Goal: Task Accomplishment & Management: Use online tool/utility

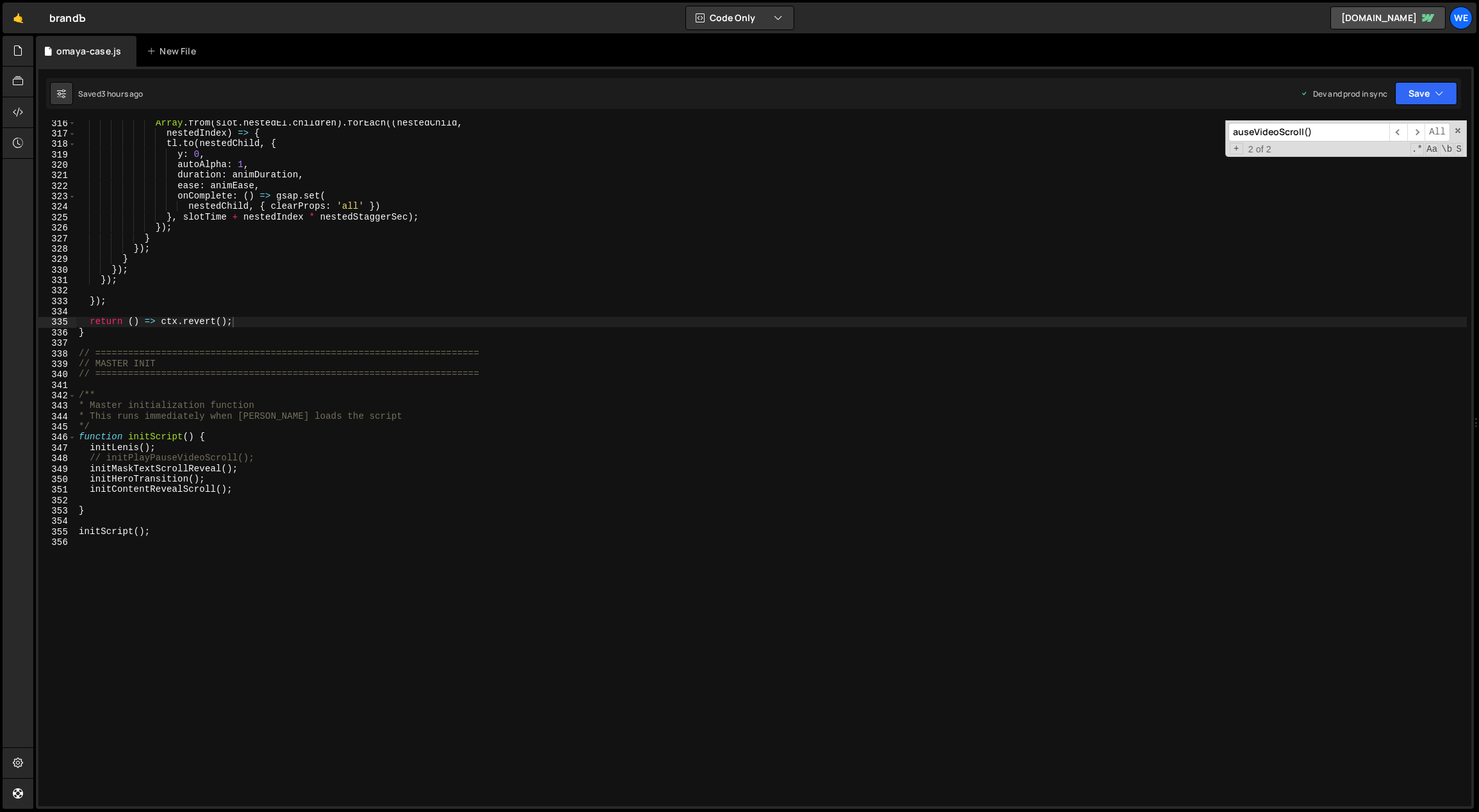
scroll to position [3304, 0]
click at [482, 536] on div "Array . from ( slot . nestedEl . children ) . forEach (( nestedChild , nestedIn…" at bounding box center [772, 472] width 1391 height 708
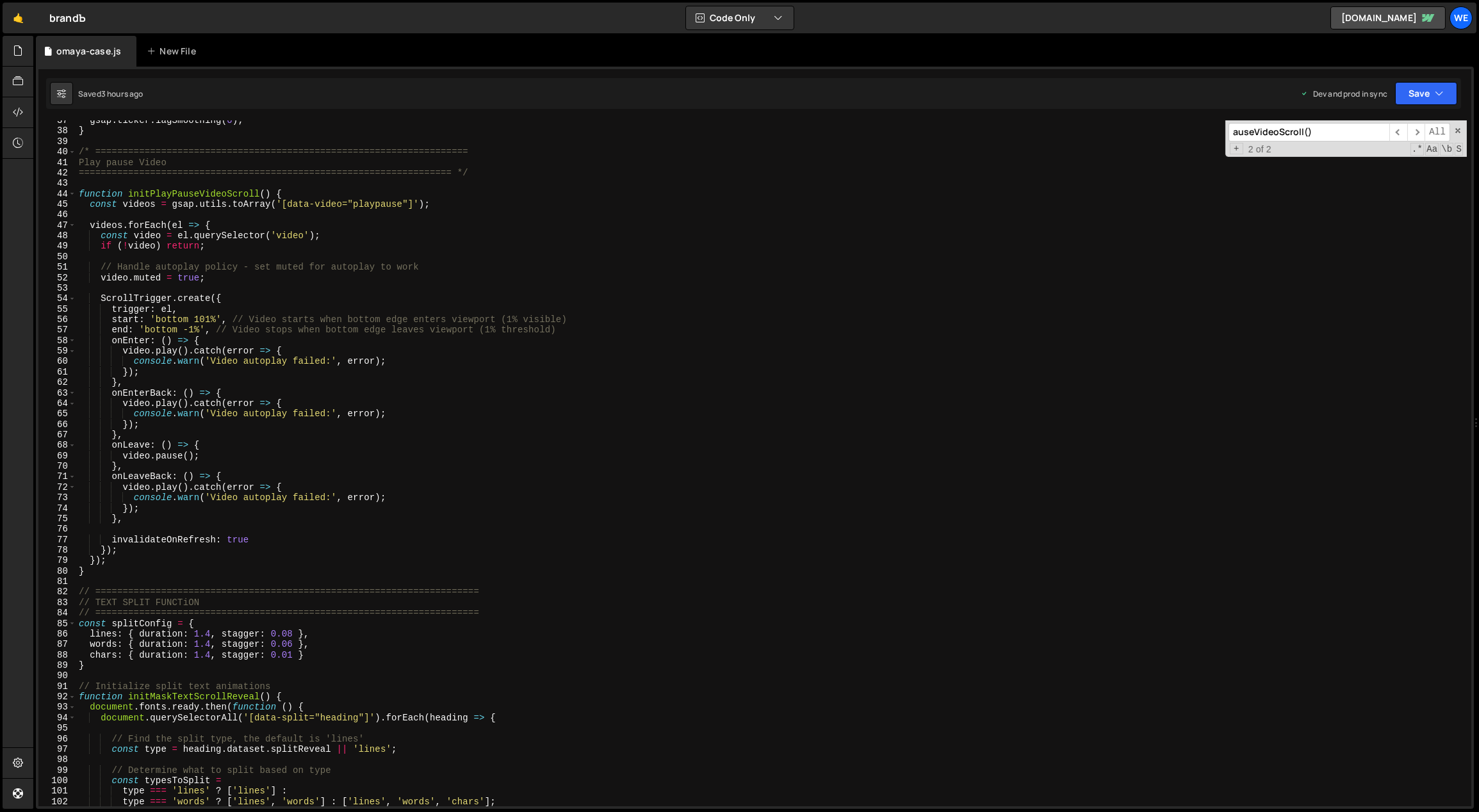
scroll to position [308, 0]
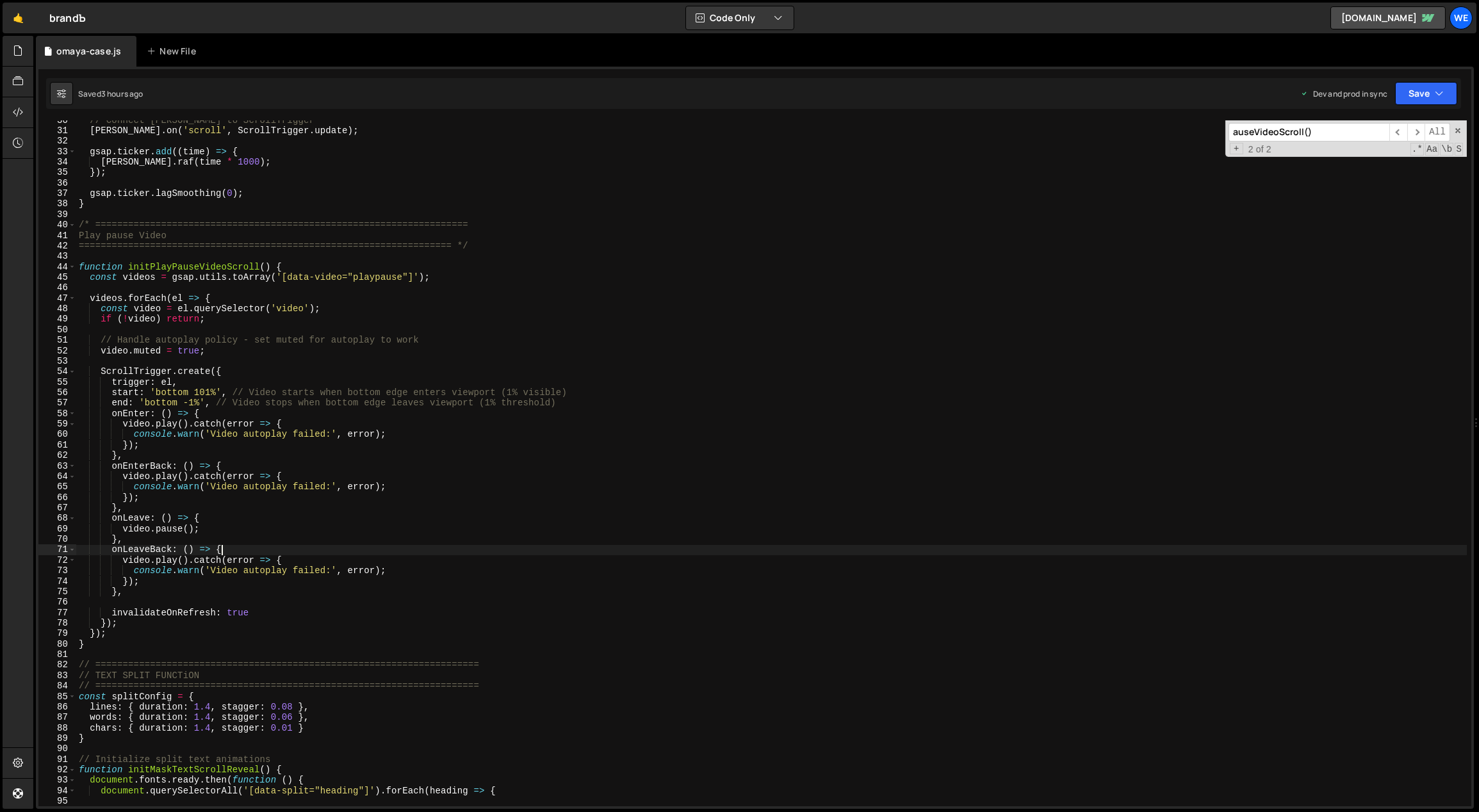
click at [340, 538] on div "// Connect Lenis to ScrollTrigger lenis . on ( 'scroll' , ScrollTrigger . updat…" at bounding box center [772, 469] width 1391 height 708
type textarea "/* ==========================================================================="
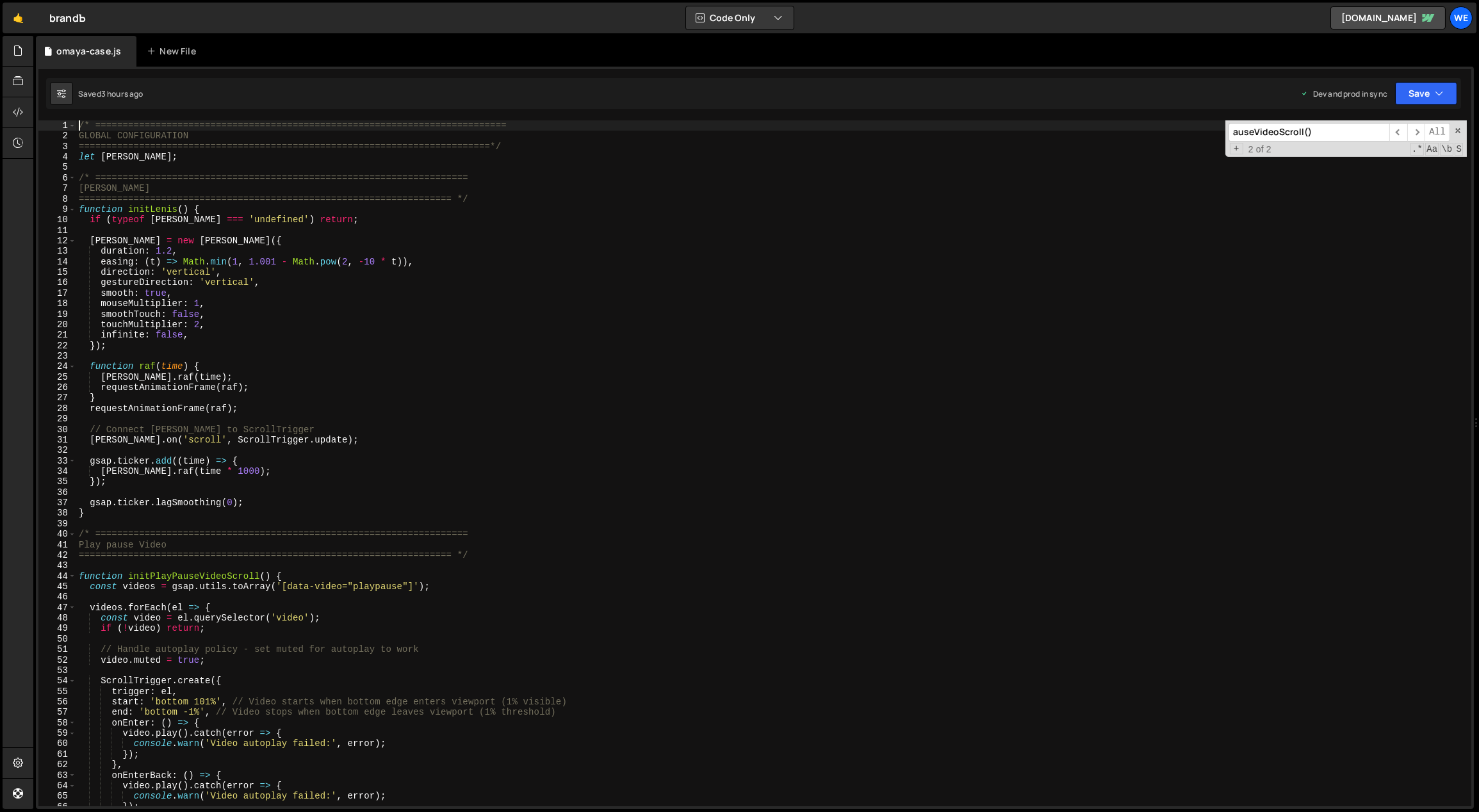
scroll to position [0, 0]
click at [345, 525] on div "/* =========================================================================== …" at bounding box center [772, 474] width 1391 height 708
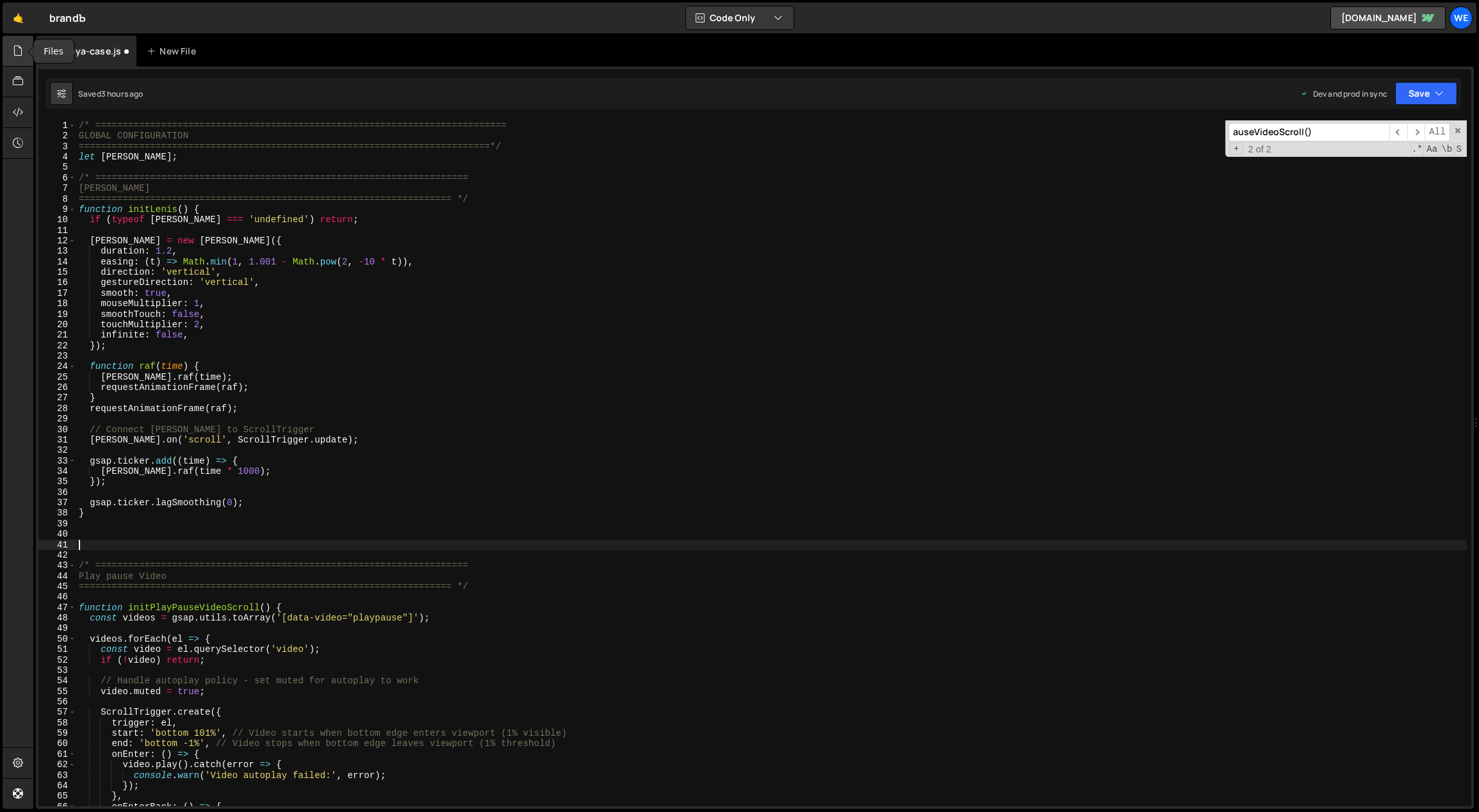
click at [23, 50] on icon at bounding box center [18, 50] width 10 height 14
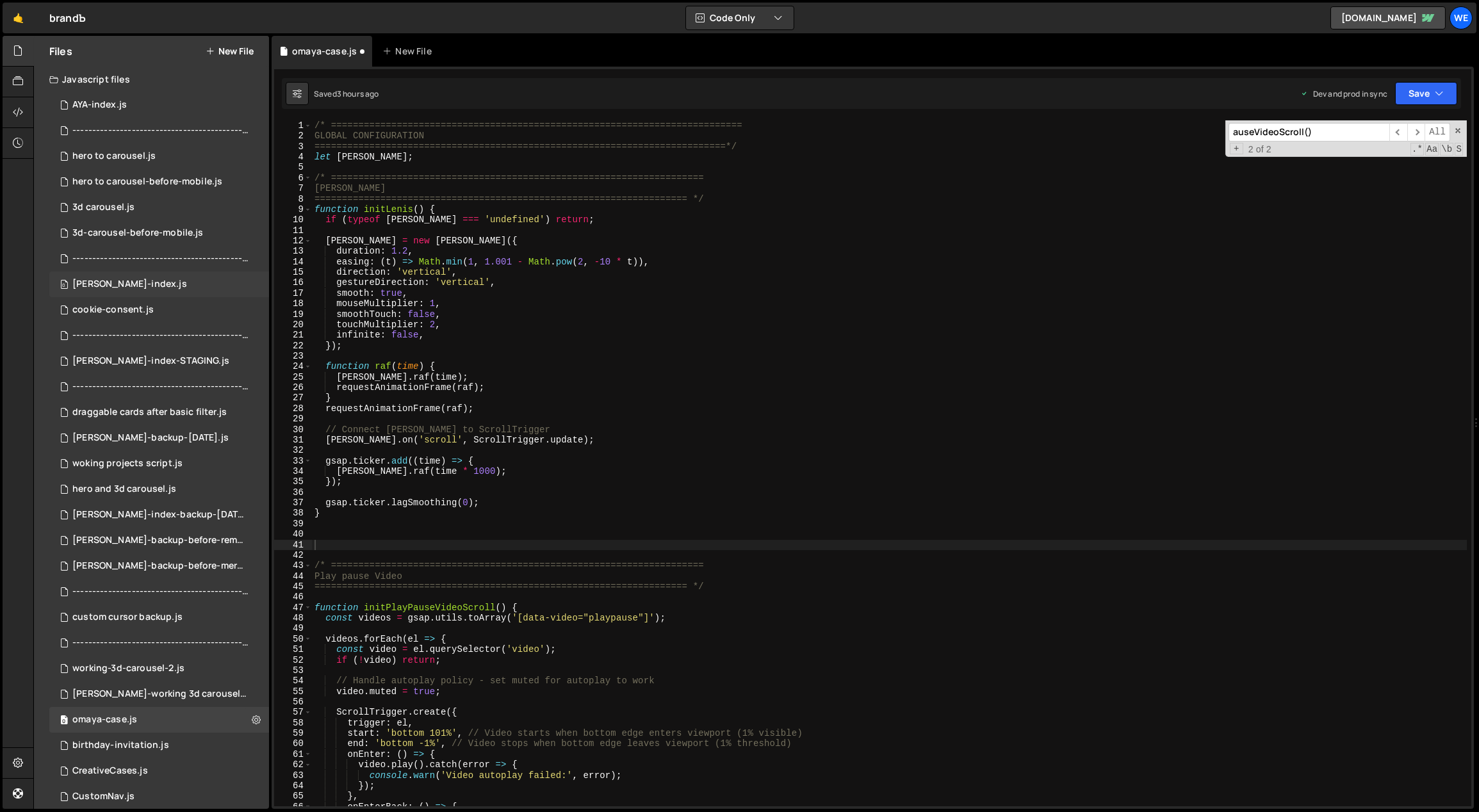
click at [128, 283] on div "[PERSON_NAME]-index.js" at bounding box center [129, 284] width 115 height 11
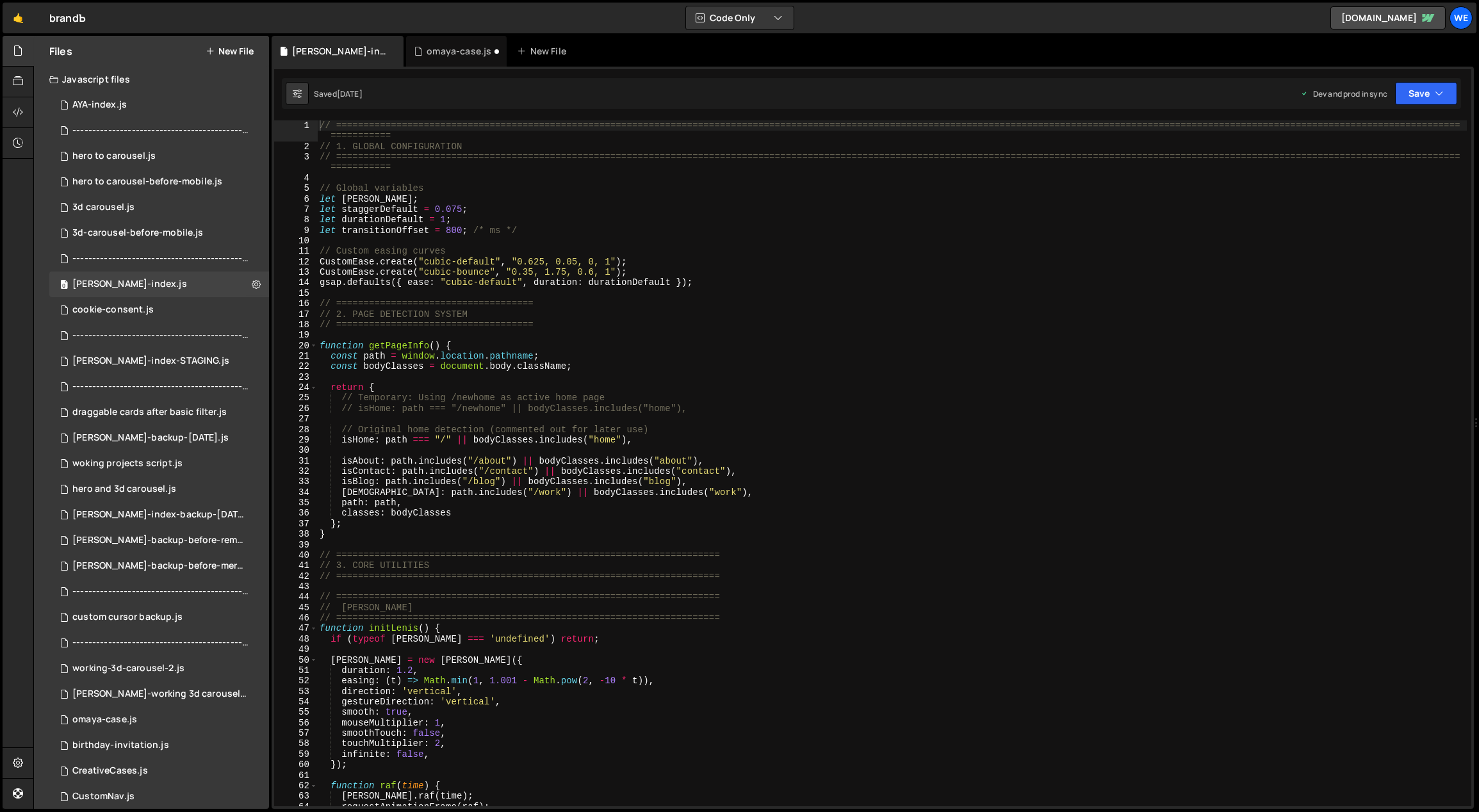
type textarea "// ===================================="
click at [583, 299] on div "// ============================================================================…" at bounding box center [892, 479] width 1150 height 718
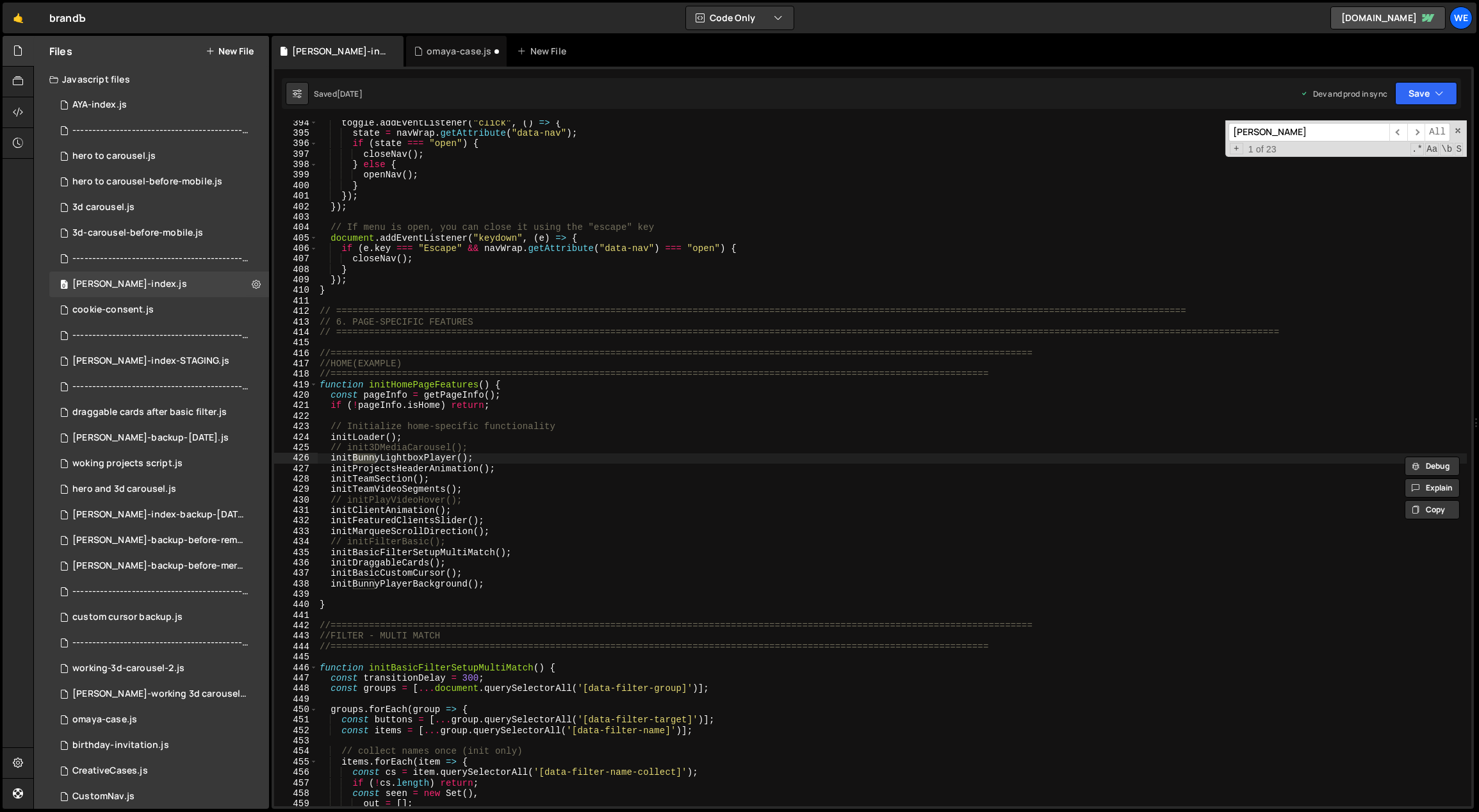
scroll to position [2148, 0]
type input "bunny"
click at [868, 129] on span "​" at bounding box center [1416, 132] width 18 height 18
click at [868, 130] on span "​" at bounding box center [1398, 132] width 18 height 18
drag, startPoint x: 476, startPoint y: 583, endPoint x: 1469, endPoint y: 221, distance: 1056.9
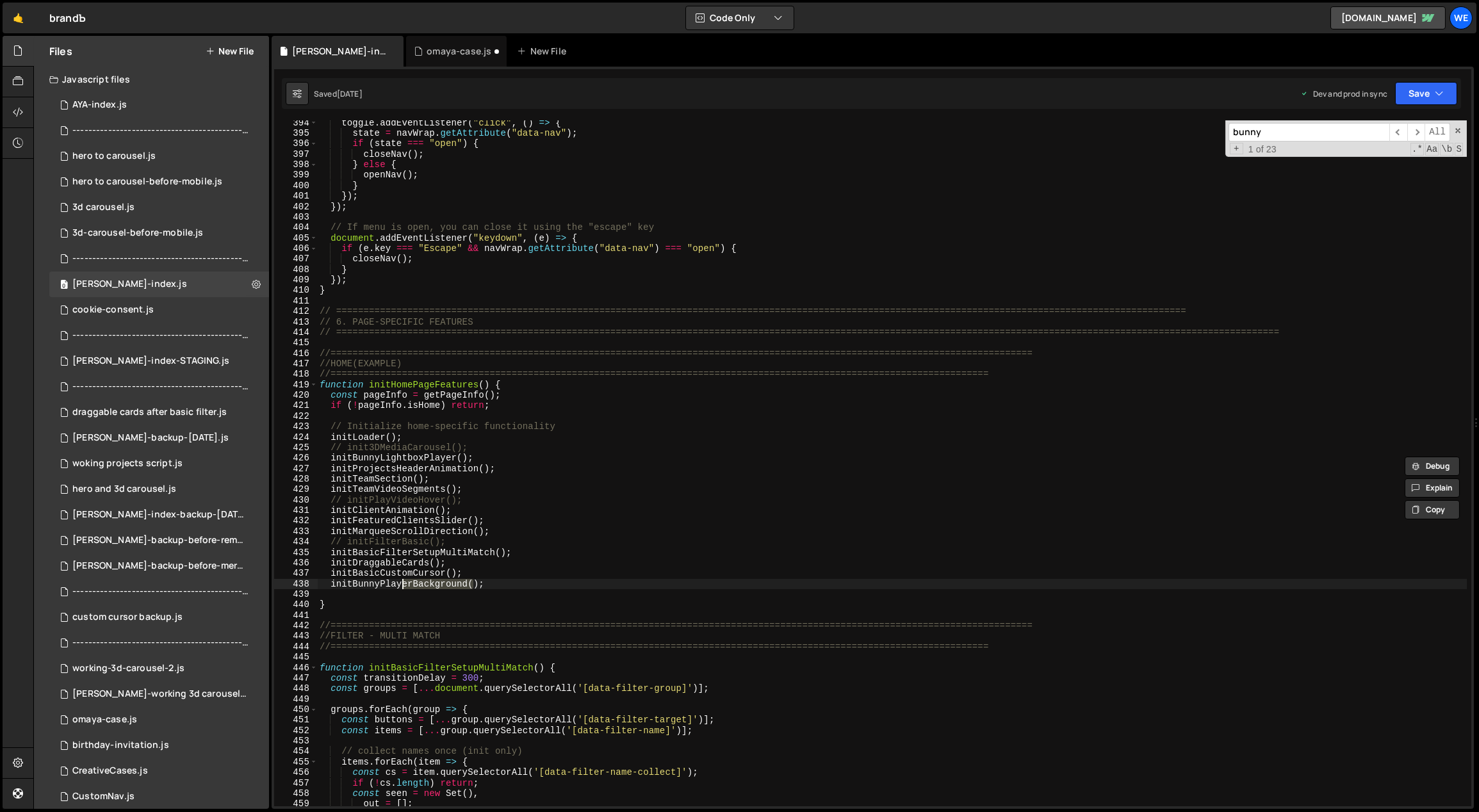
click at [393, 538] on div "toggle . addEventListener ( "click" , ( ) => { state = navWrap . getAttribute (…" at bounding box center [892, 472] width 1150 height 708
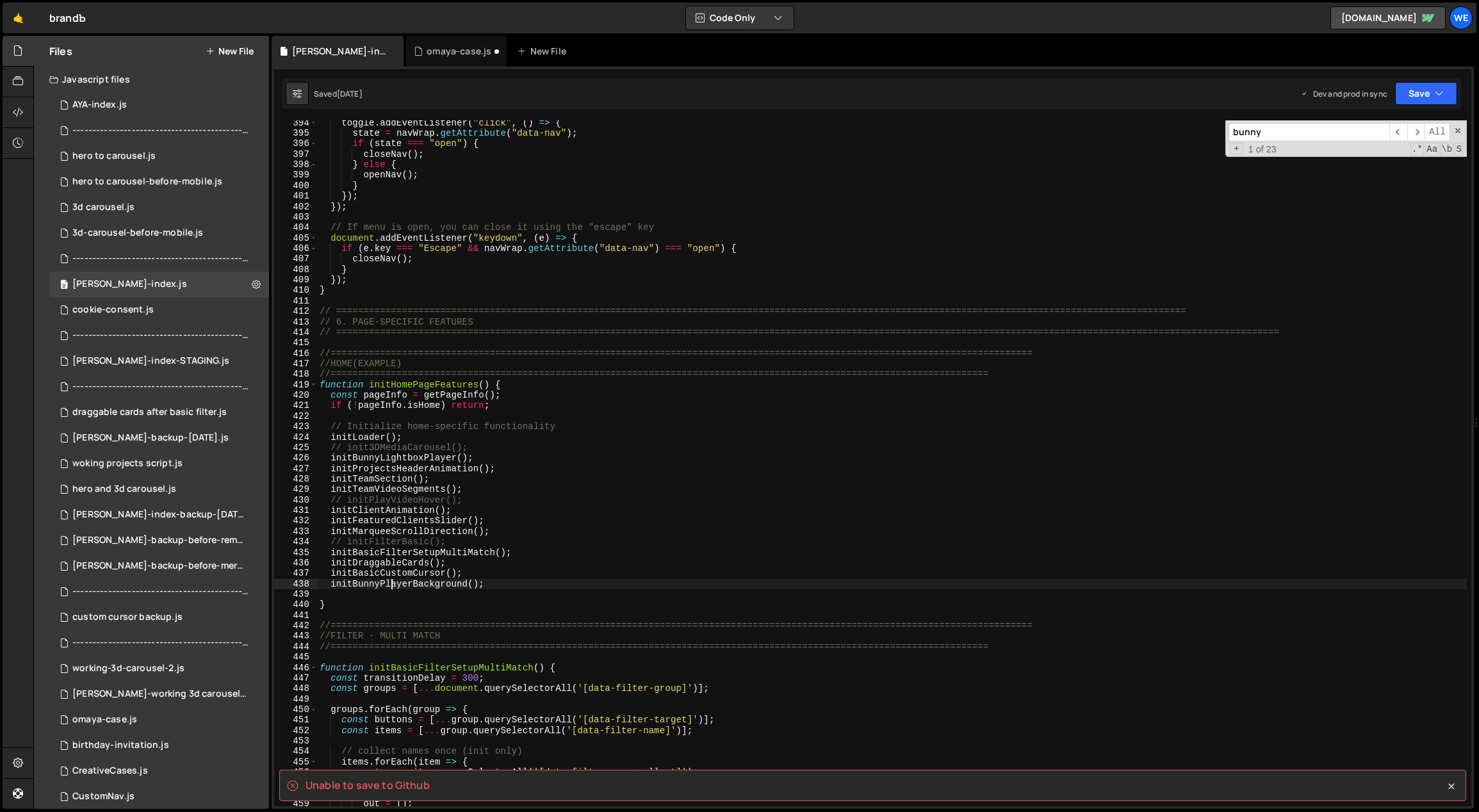
type textarea "initScript();"
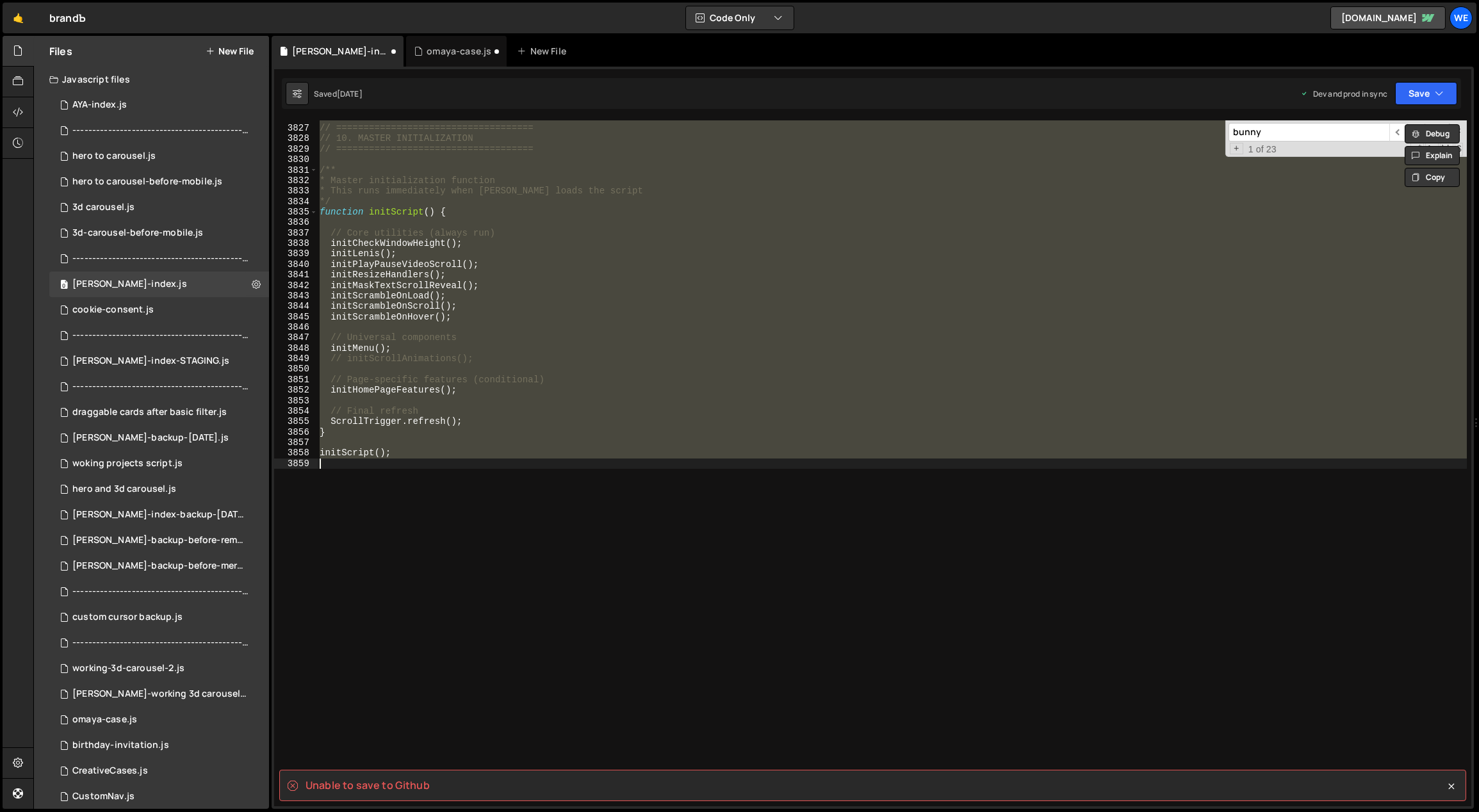
scroll to position [20299, 0]
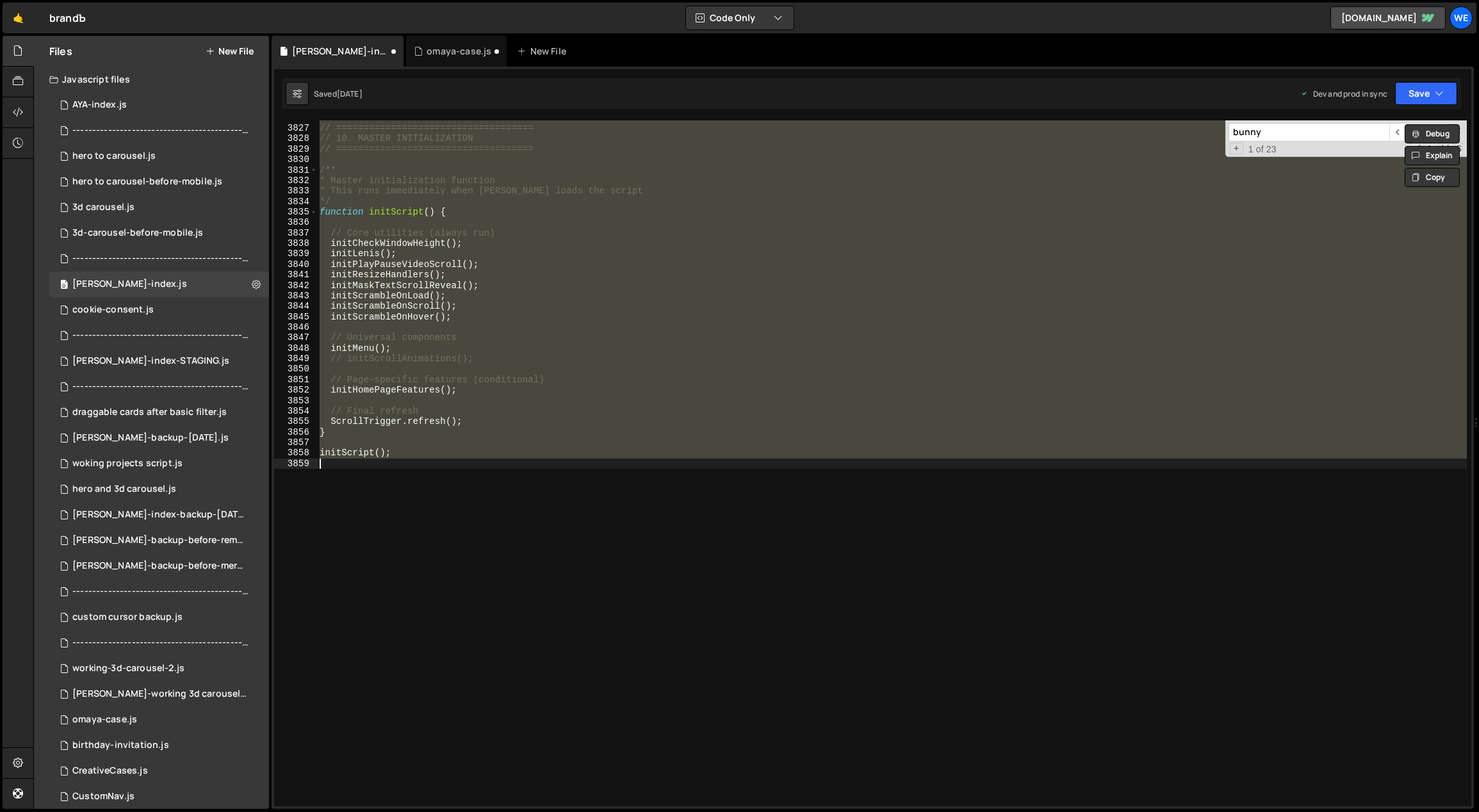
click at [837, 525] on div "// ==================================== // 10. MASTER INITIALIZATION // =======…" at bounding box center [892, 464] width 1150 height 686
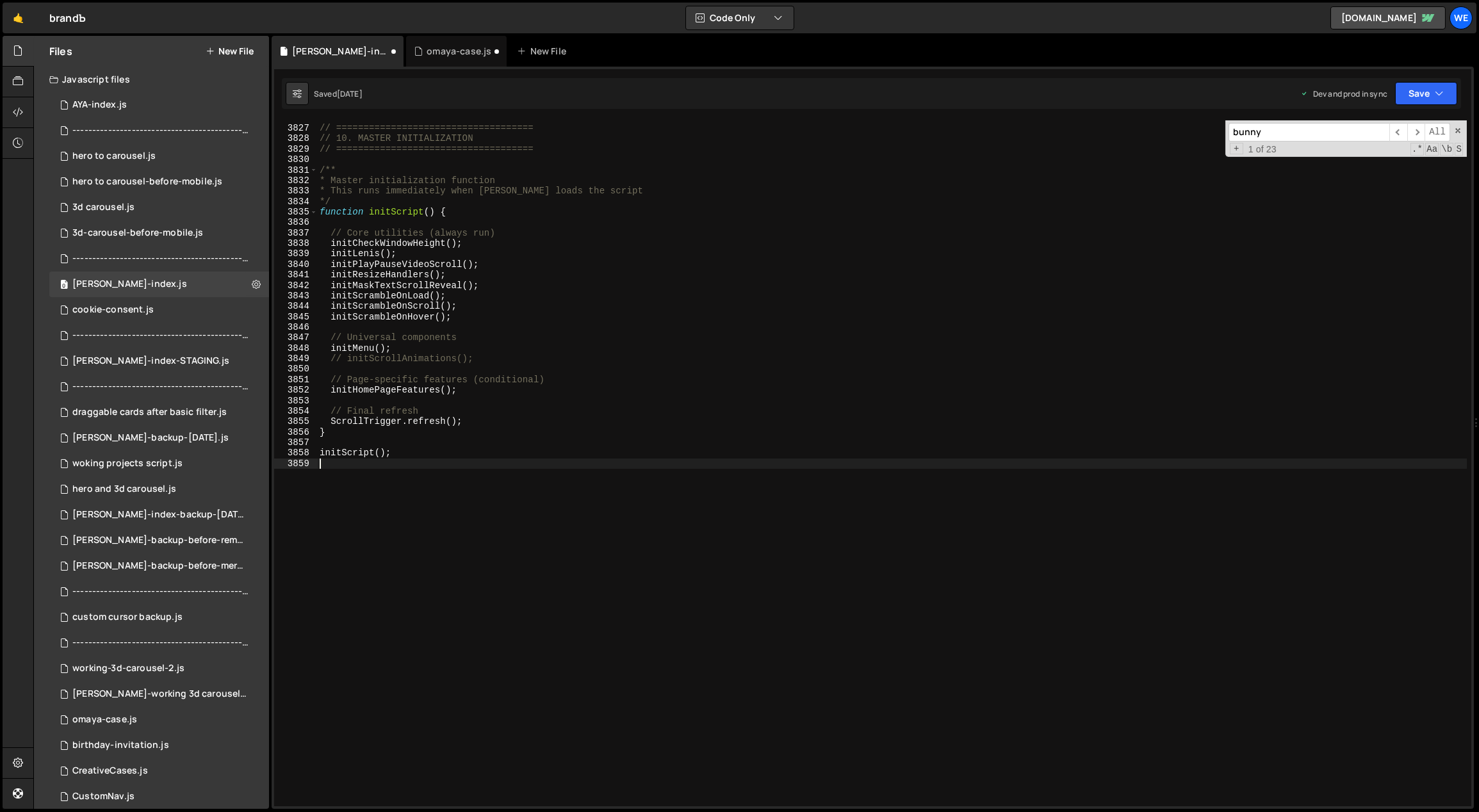
click at [868, 124] on input "bunny" at bounding box center [1308, 132] width 161 height 18
click at [868, 129] on span "​" at bounding box center [1398, 132] width 18 height 18
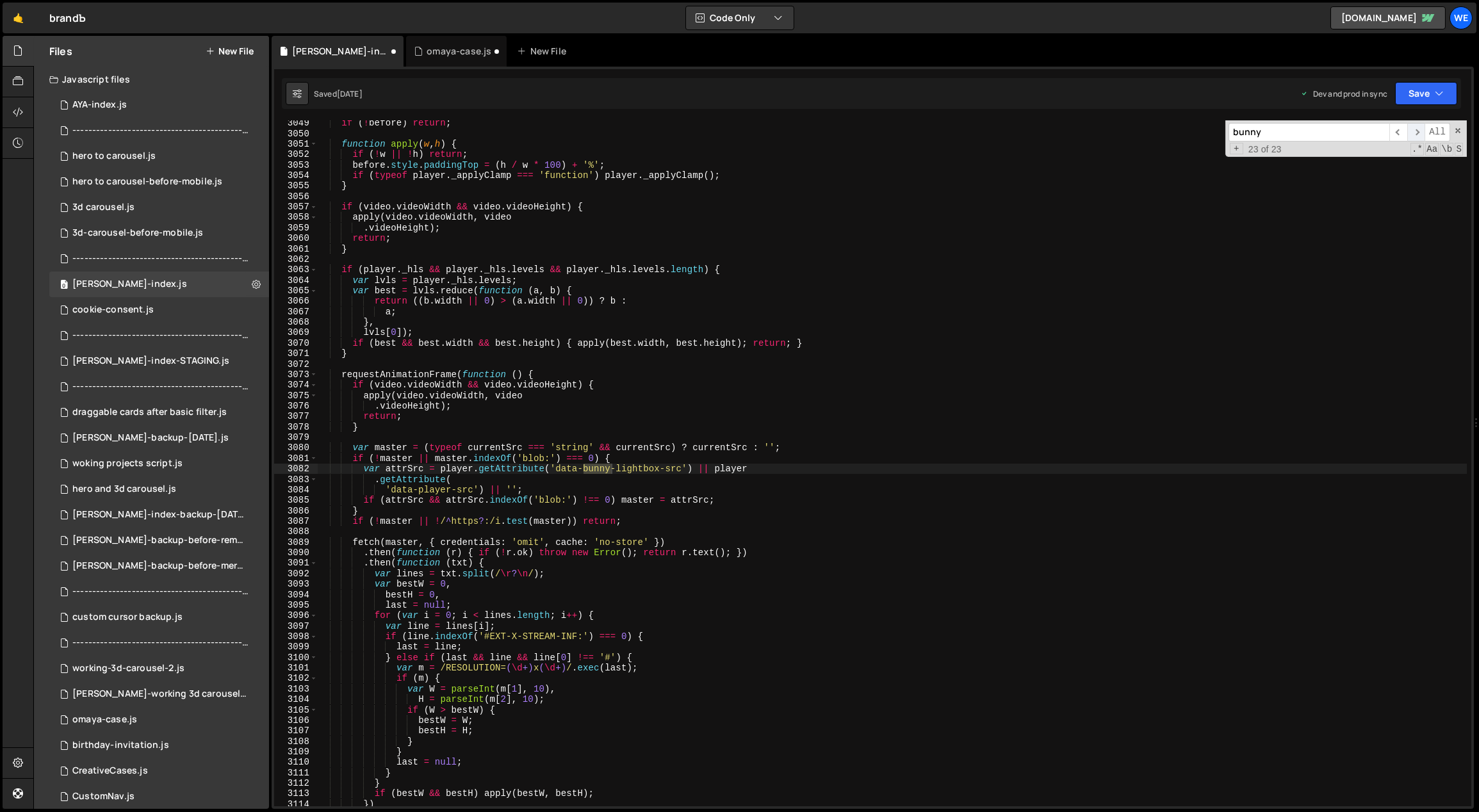
click at [868, 129] on span "​" at bounding box center [1416, 132] width 18 height 18
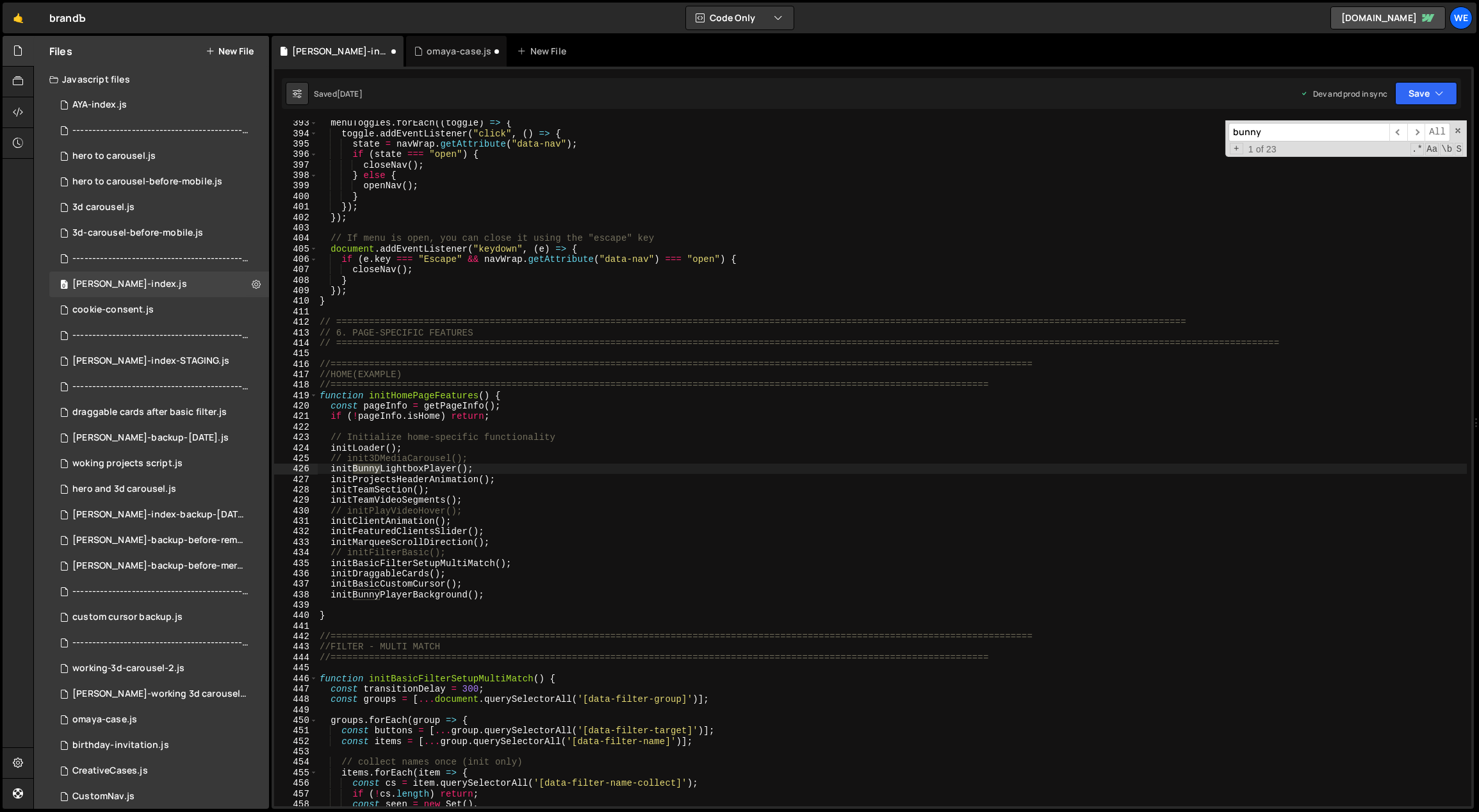
type textarea "initBunnyPlayerBackground();"
drag, startPoint x: 420, startPoint y: 595, endPoint x: 389, endPoint y: 596, distance: 31.0
click at [389, 538] on div "menuToggles . forEach (( toggle ) => { toggle . addEventListener ( "click" , ( …" at bounding box center [892, 472] width 1150 height 708
type input "ayerBackgrou"
click at [868, 127] on span "​" at bounding box center [1416, 132] width 18 height 18
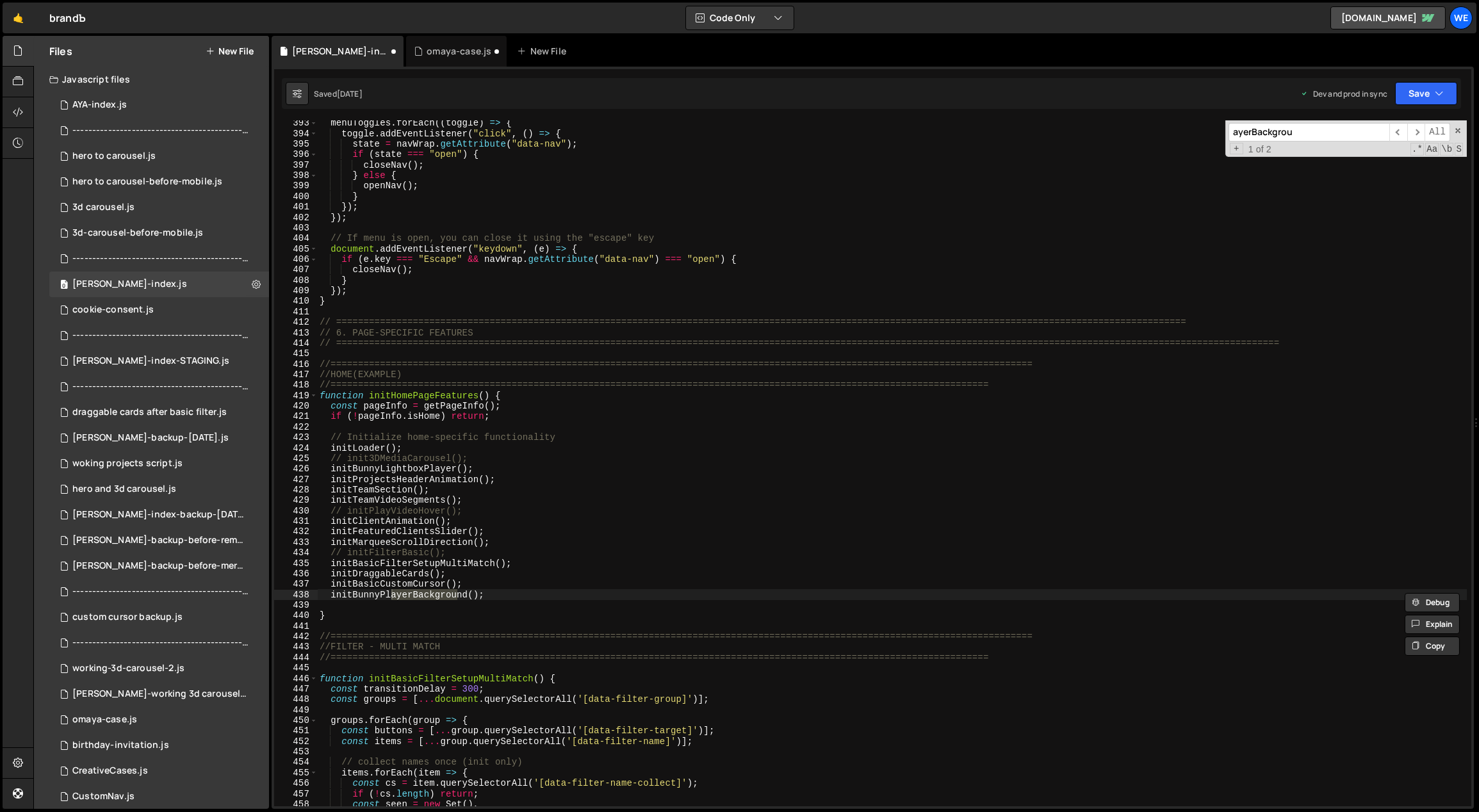
scroll to position [9670, 0]
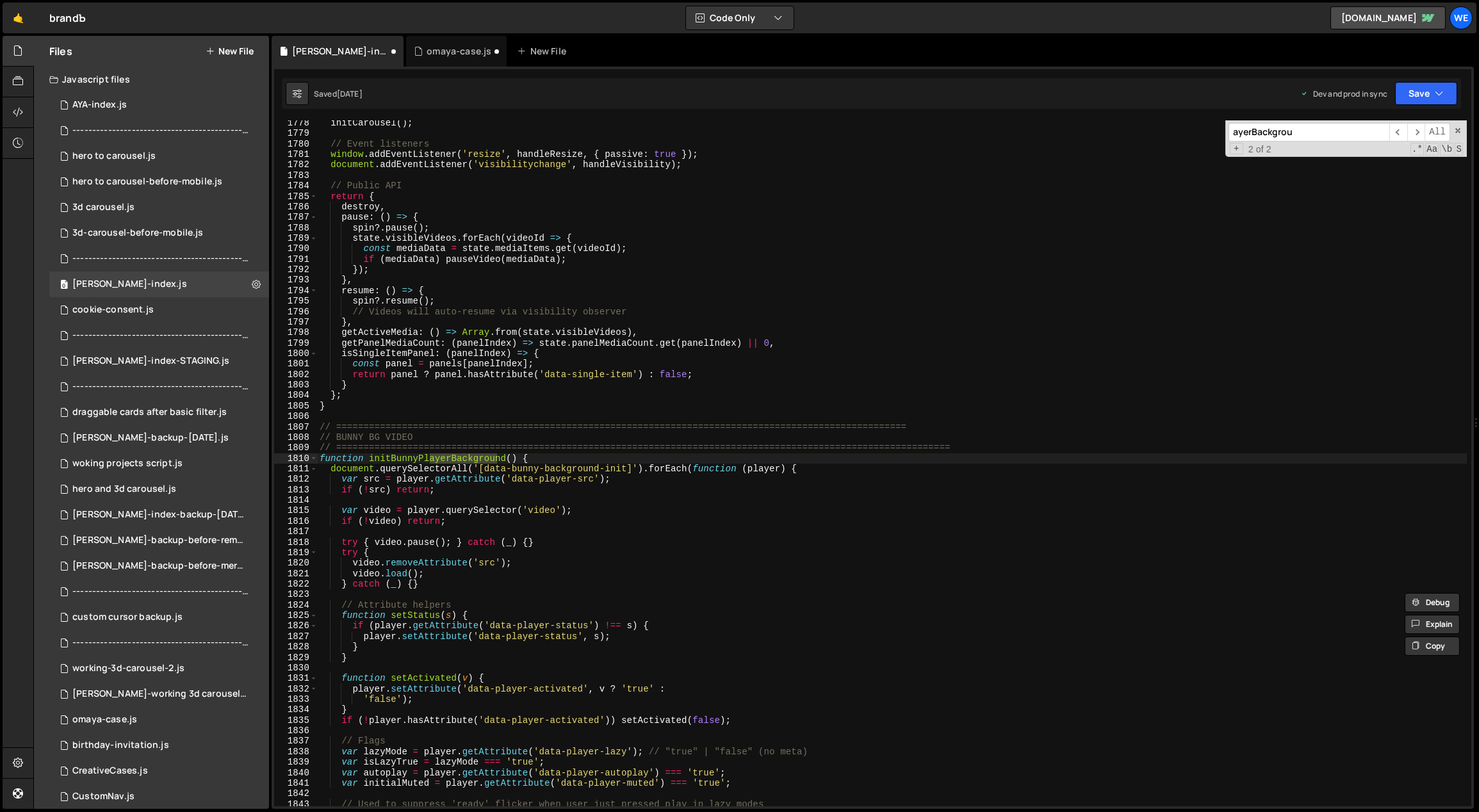
click at [404, 524] on div "initCarousel ( ) ; // Event listeners window . addEventListener ( 'resize' , ha…" at bounding box center [892, 472] width 1150 height 708
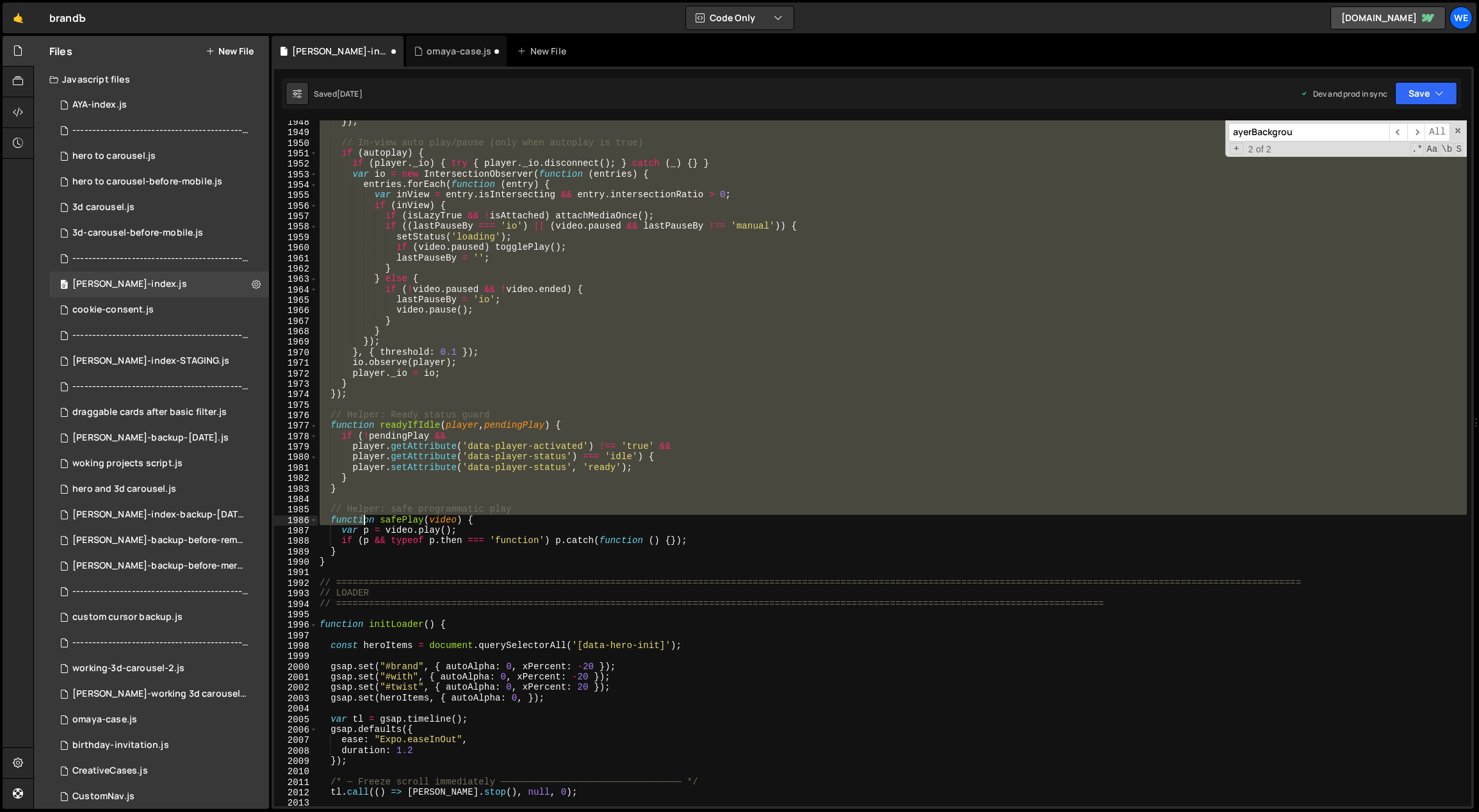
scroll to position [10668, 0]
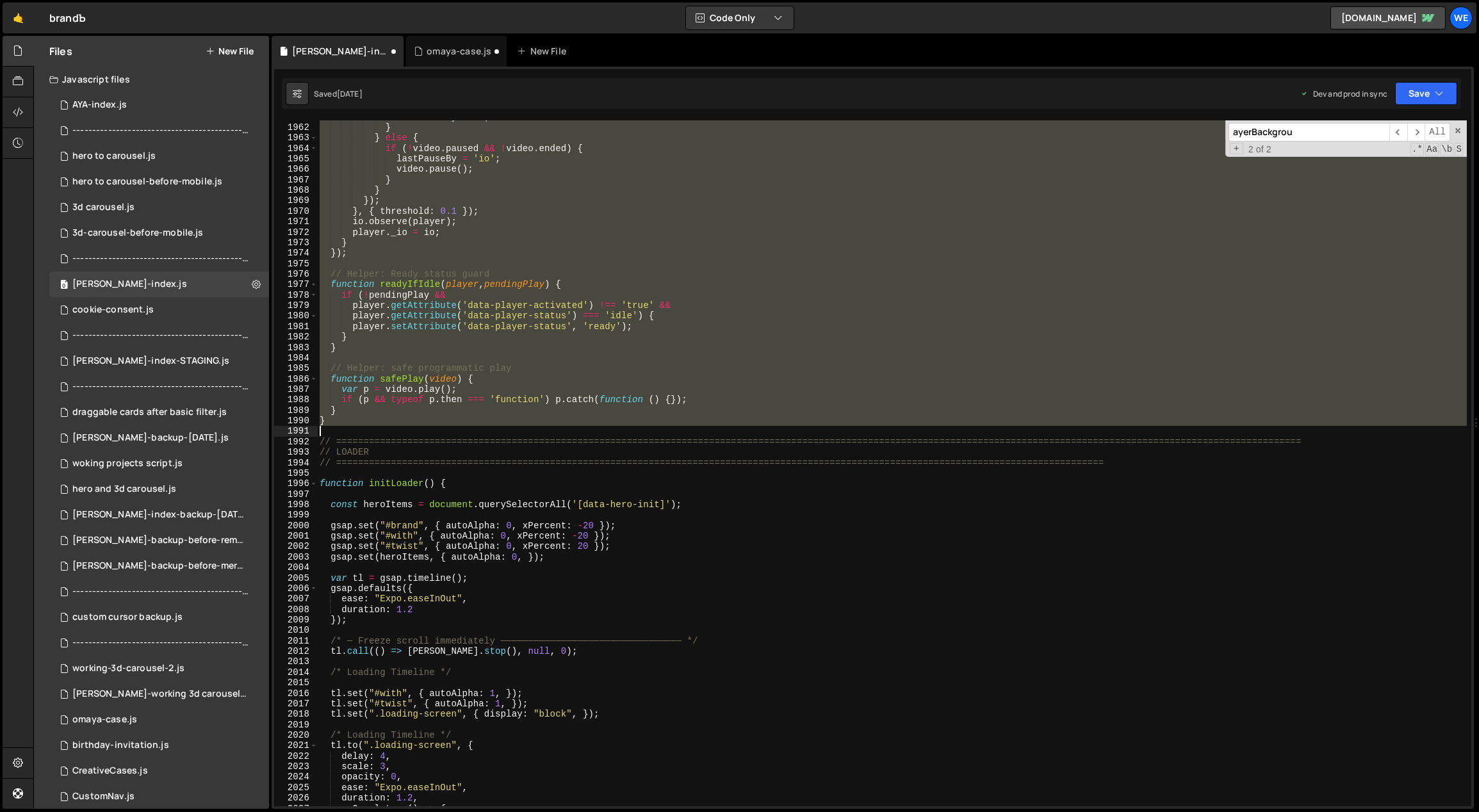
drag, startPoint x: 319, startPoint y: 426, endPoint x: 335, endPoint y: 430, distance: 16.5
click at [335, 430] on div "lastPauseBy = '' ; } } else { if ( ! video . paused && ! video . ended ) { last…" at bounding box center [892, 465] width 1150 height 708
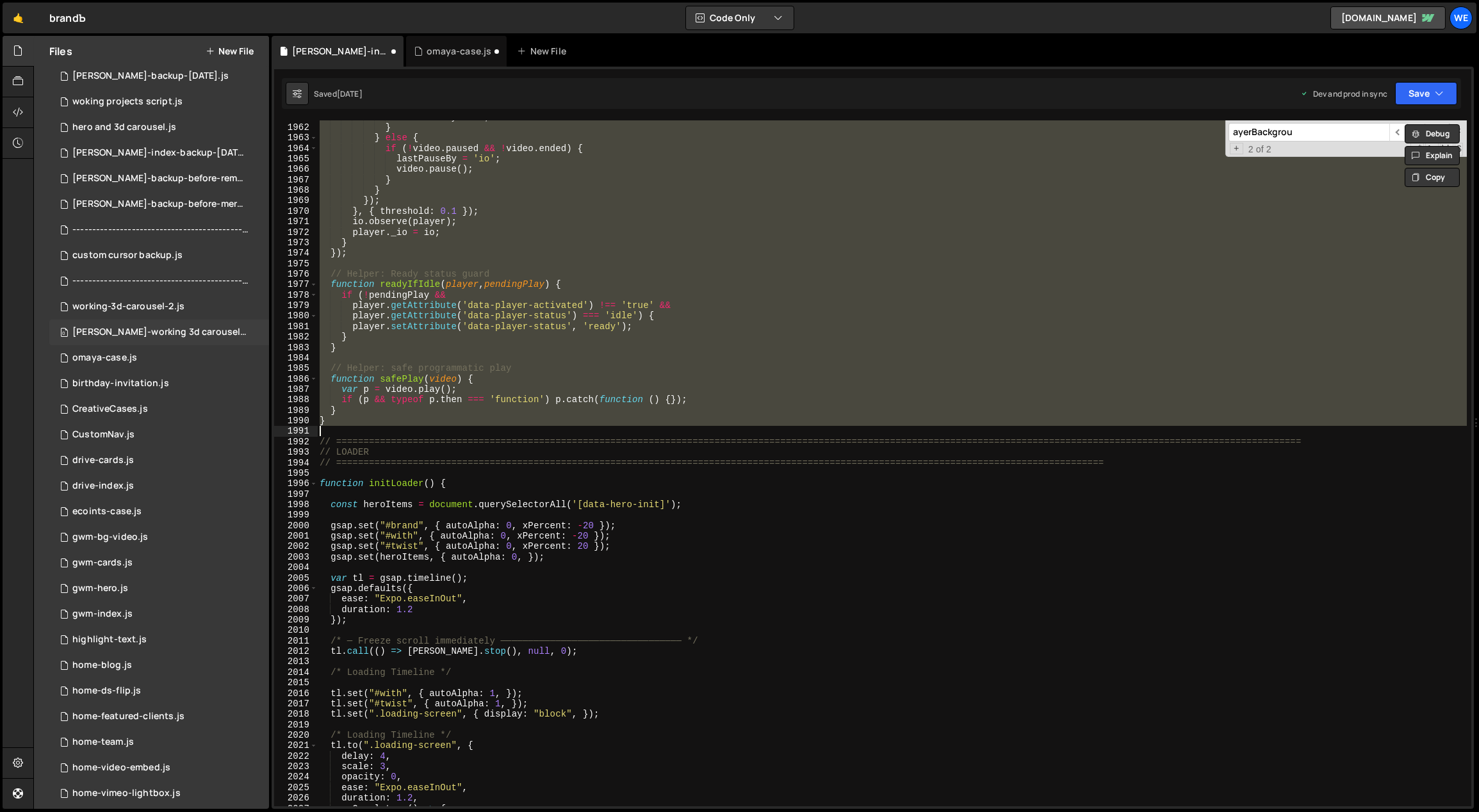
scroll to position [355, 0]
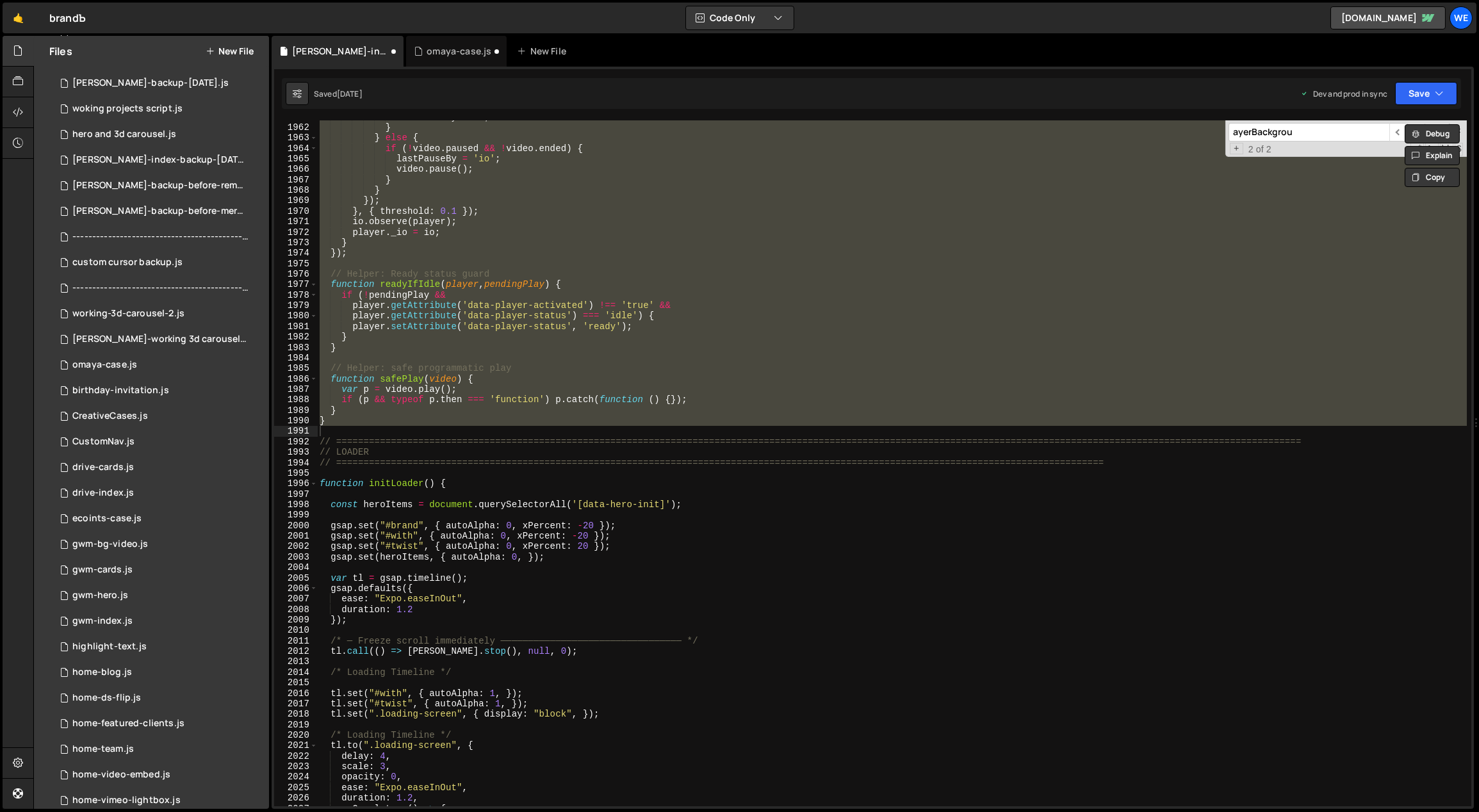
click at [665, 98] on div "Saved 1 day ago Dev and prod in sync Upgrade to Edit Save Save to Staging S Sav…" at bounding box center [871, 93] width 1179 height 30
click at [868, 406] on div "lastPauseBy = '' ; } } else { if ( ! video . paused && ! video . ended ) { last…" at bounding box center [892, 464] width 1150 height 686
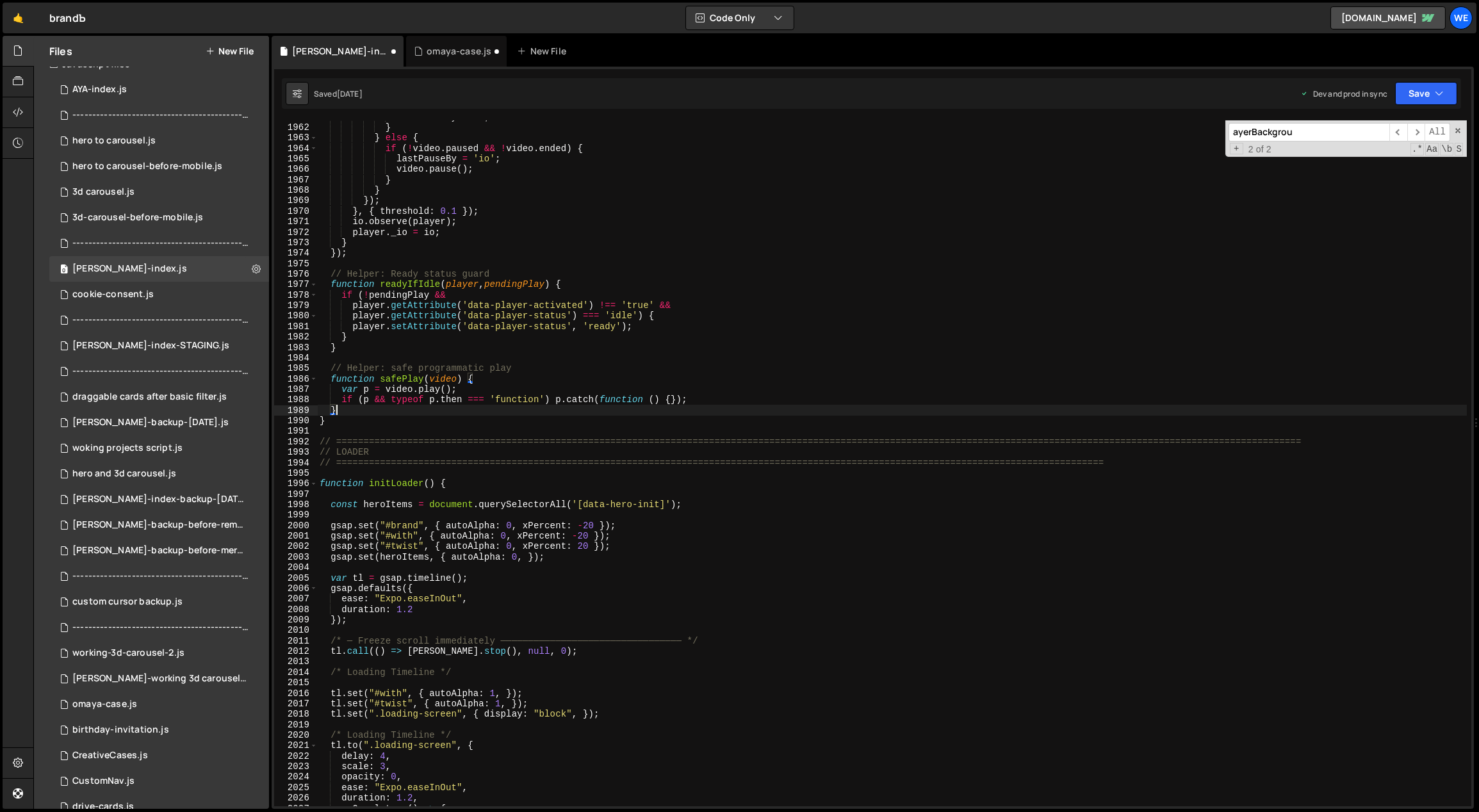
scroll to position [0, 0]
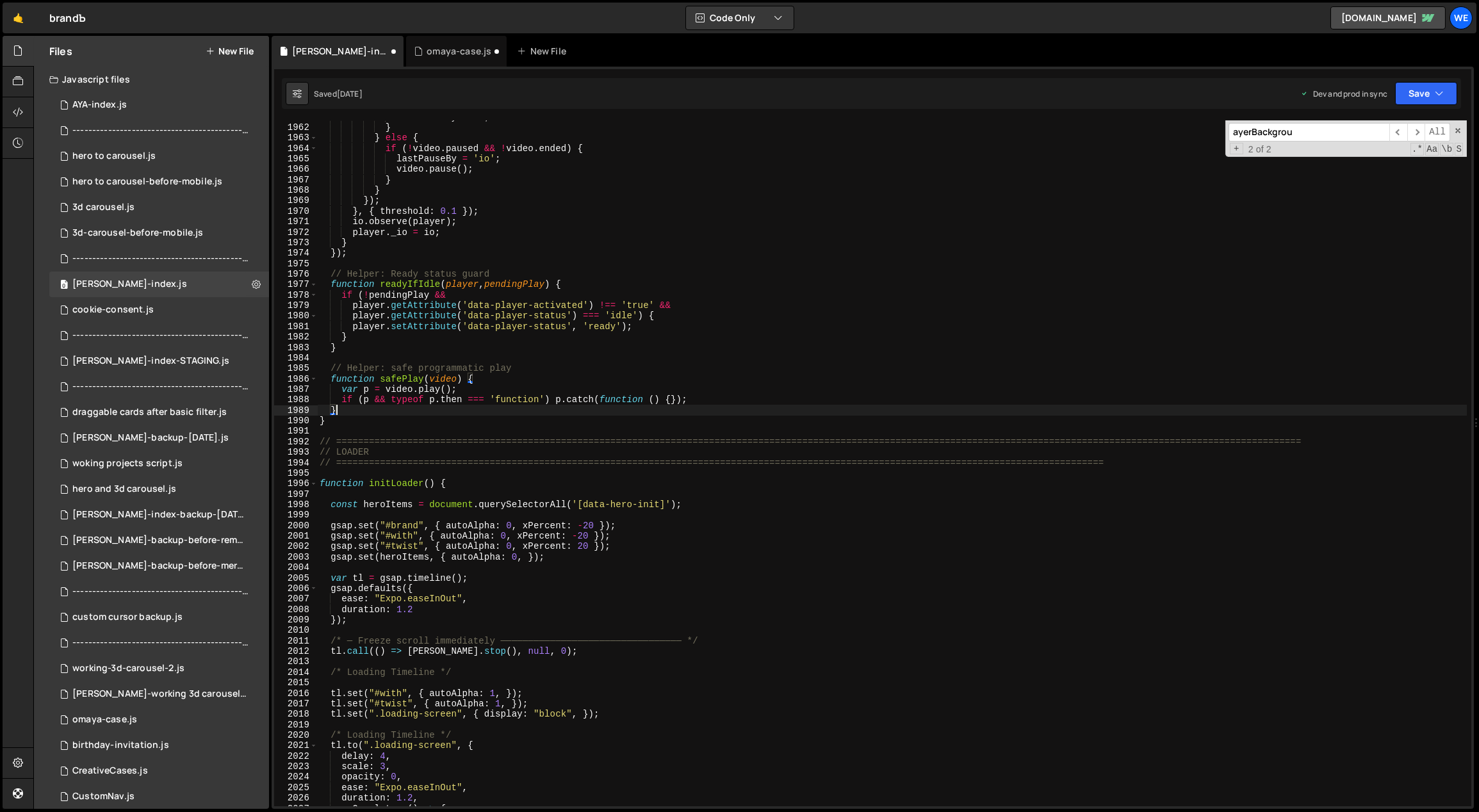
click at [168, 492] on div "hero and 3d carousel.js" at bounding box center [123, 489] width 103 height 11
type textarea "});"
click at [609, 201] on div "lastPauseBy = '' ; } } else { if ( ! video . paused && ! video . ended ) { last…" at bounding box center [892, 465] width 1150 height 708
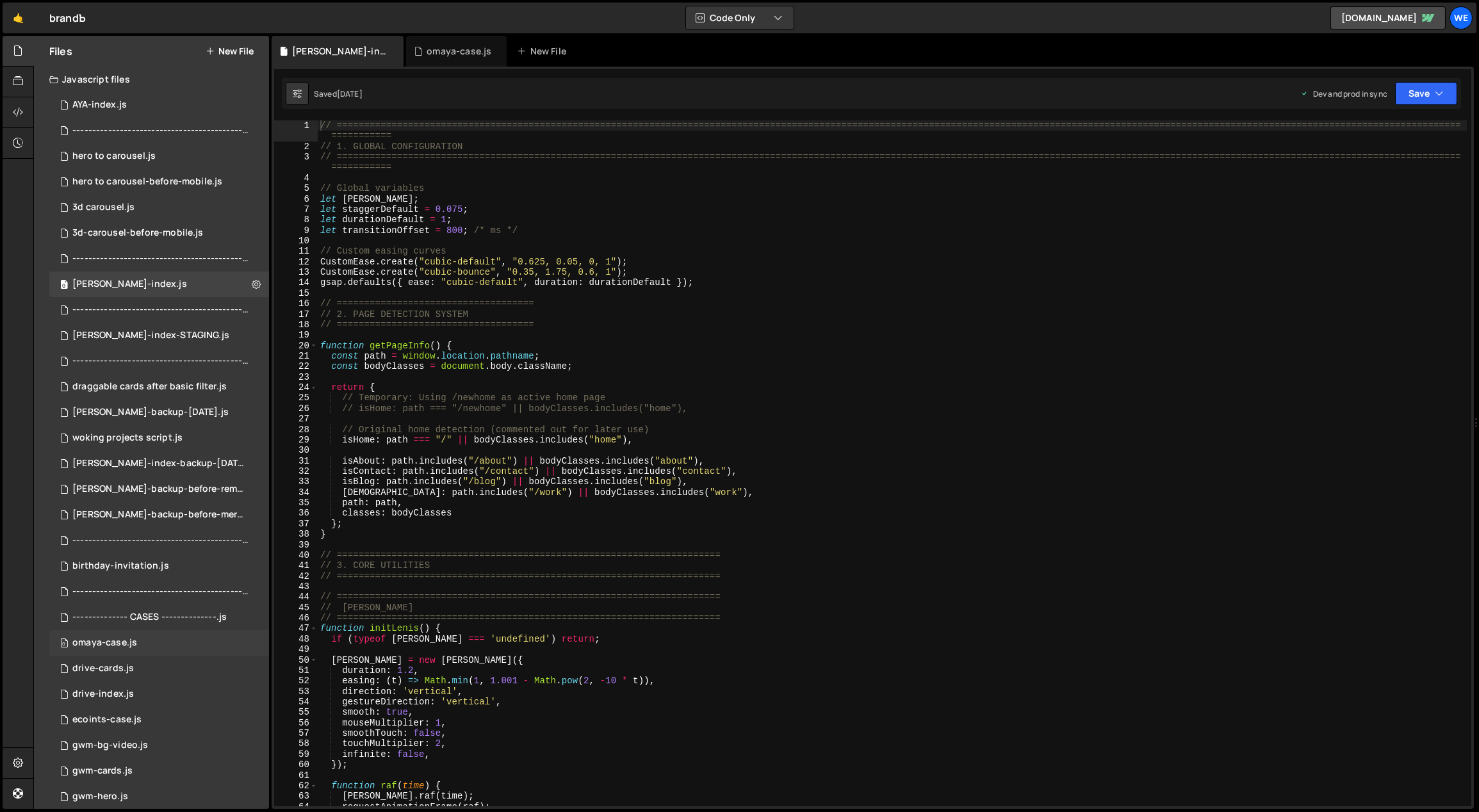
click at [149, 635] on div "0 omaya-case.js 0" at bounding box center [159, 643] width 220 height 25
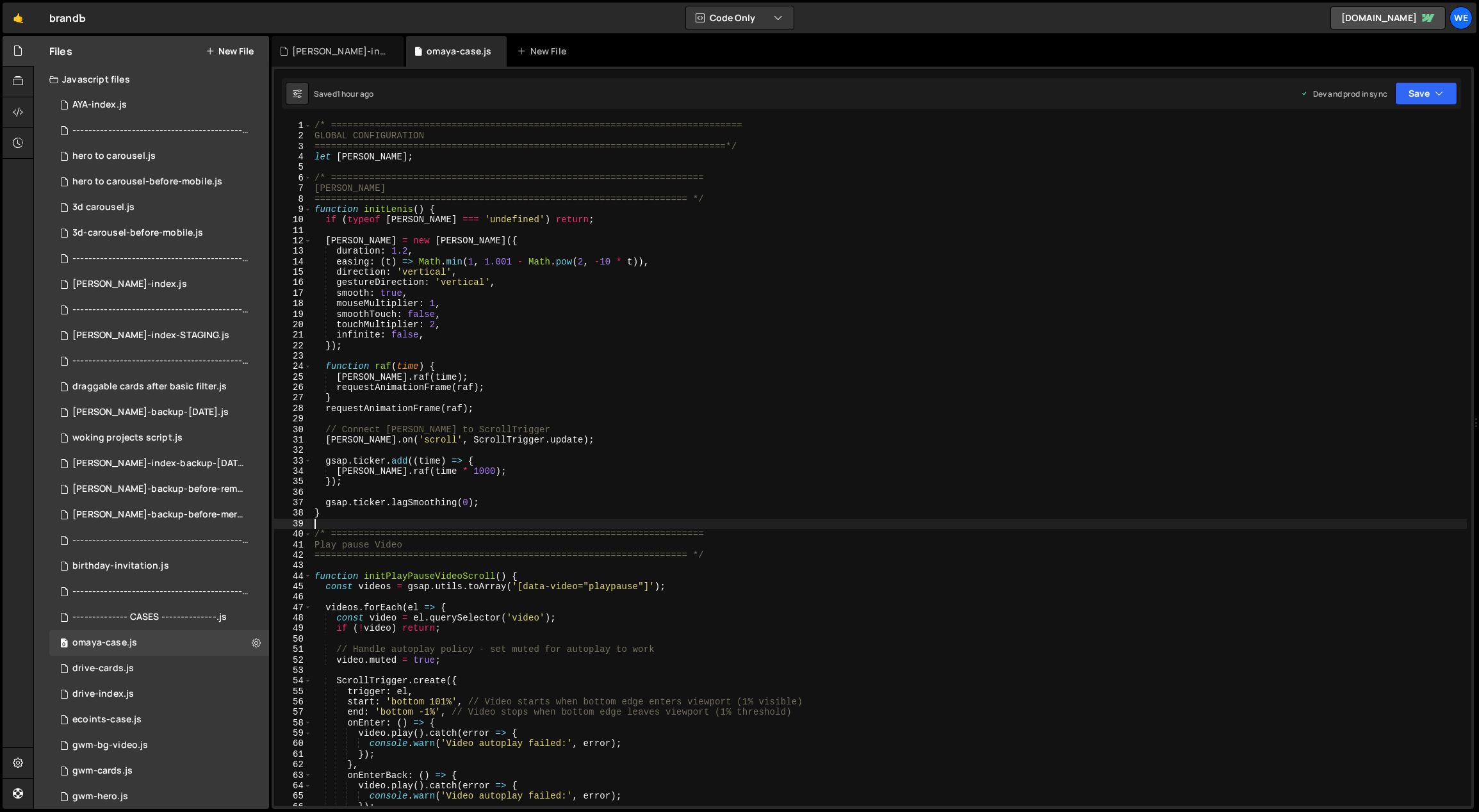
click at [449, 524] on div "/* =========================================================================== …" at bounding box center [889, 474] width 1155 height 708
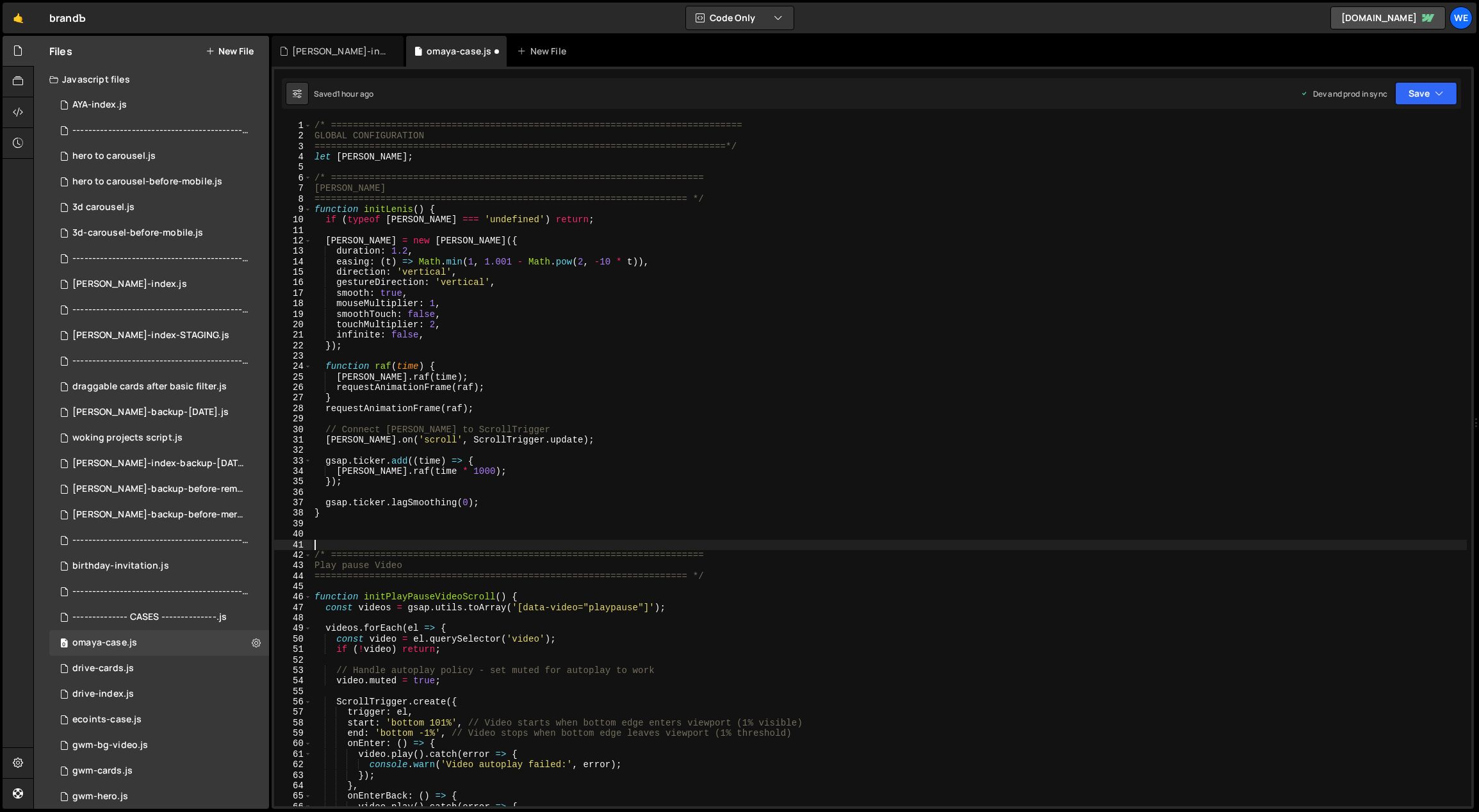
paste textarea "/* ===================================================================="
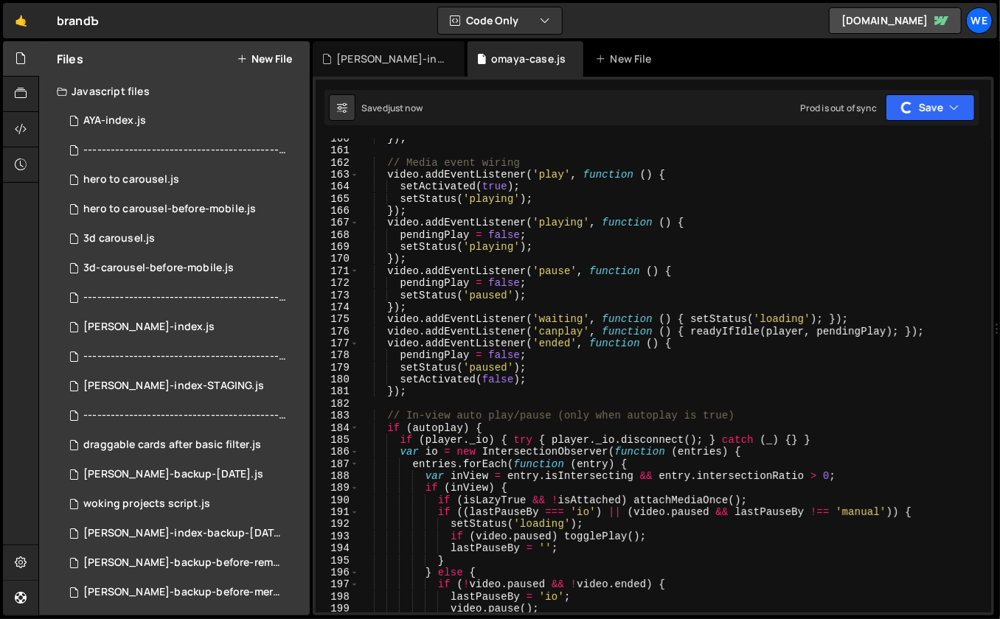
scroll to position [1948, 0]
click at [743, 184] on div "}) ; // Media event wiring video . addEventListener ( 'play' , function ( ) { s…" at bounding box center [673, 382] width 628 height 499
type textarea "setActivated(true);"
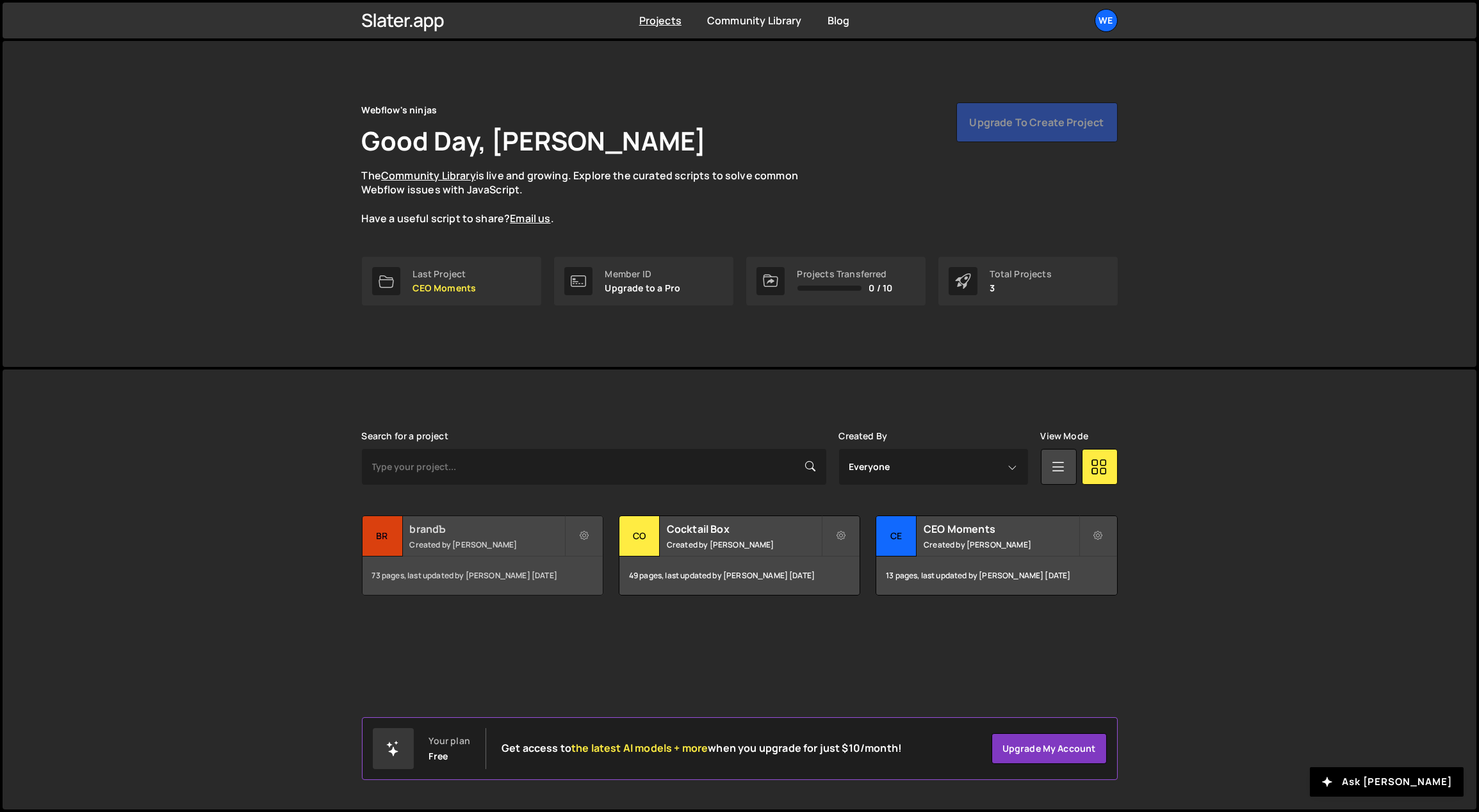
click at [491, 542] on small "Created by Georgi Tsonev" at bounding box center [487, 545] width 155 height 11
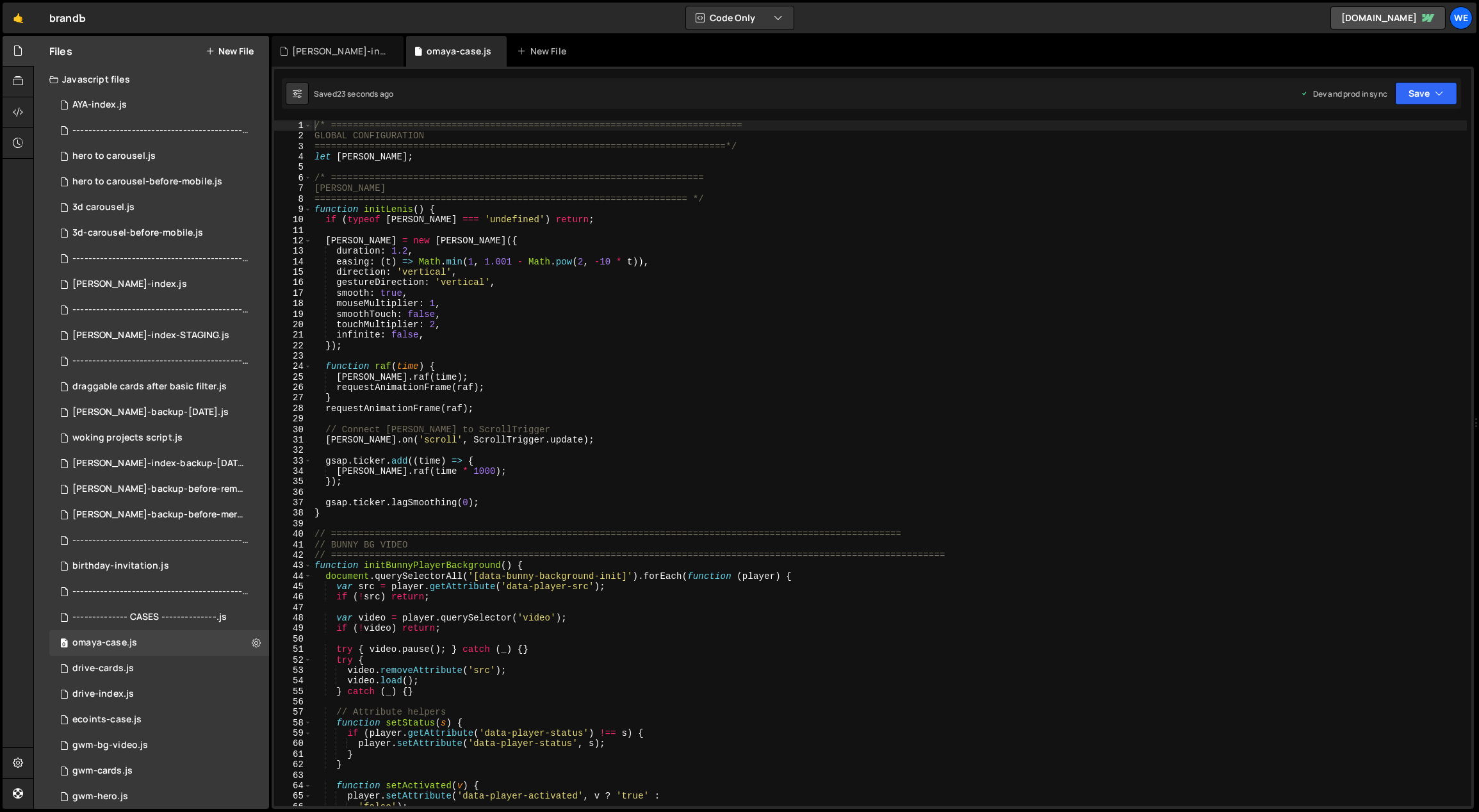
click at [531, 589] on div "/* =========================================================================== …" at bounding box center [889, 474] width 1155 height 708
drag, startPoint x: 511, startPoint y: 564, endPoint x: 362, endPoint y: 564, distance: 149.0
click at [362, 564] on div "/* =========================================================================== …" at bounding box center [889, 474] width 1155 height 708
type textarea "function initBunnyPlayerBackground() {"
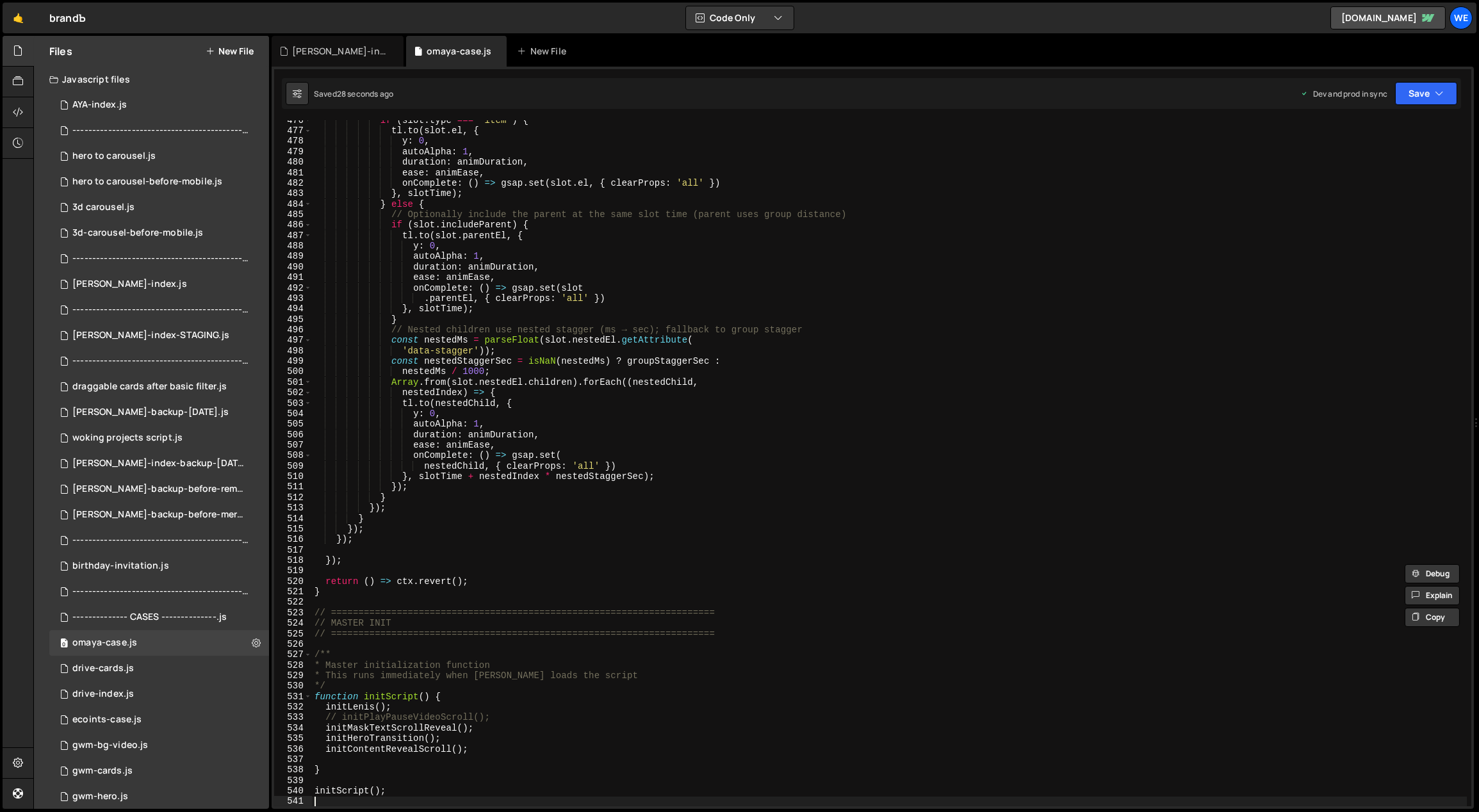
scroll to position [4992, 0]
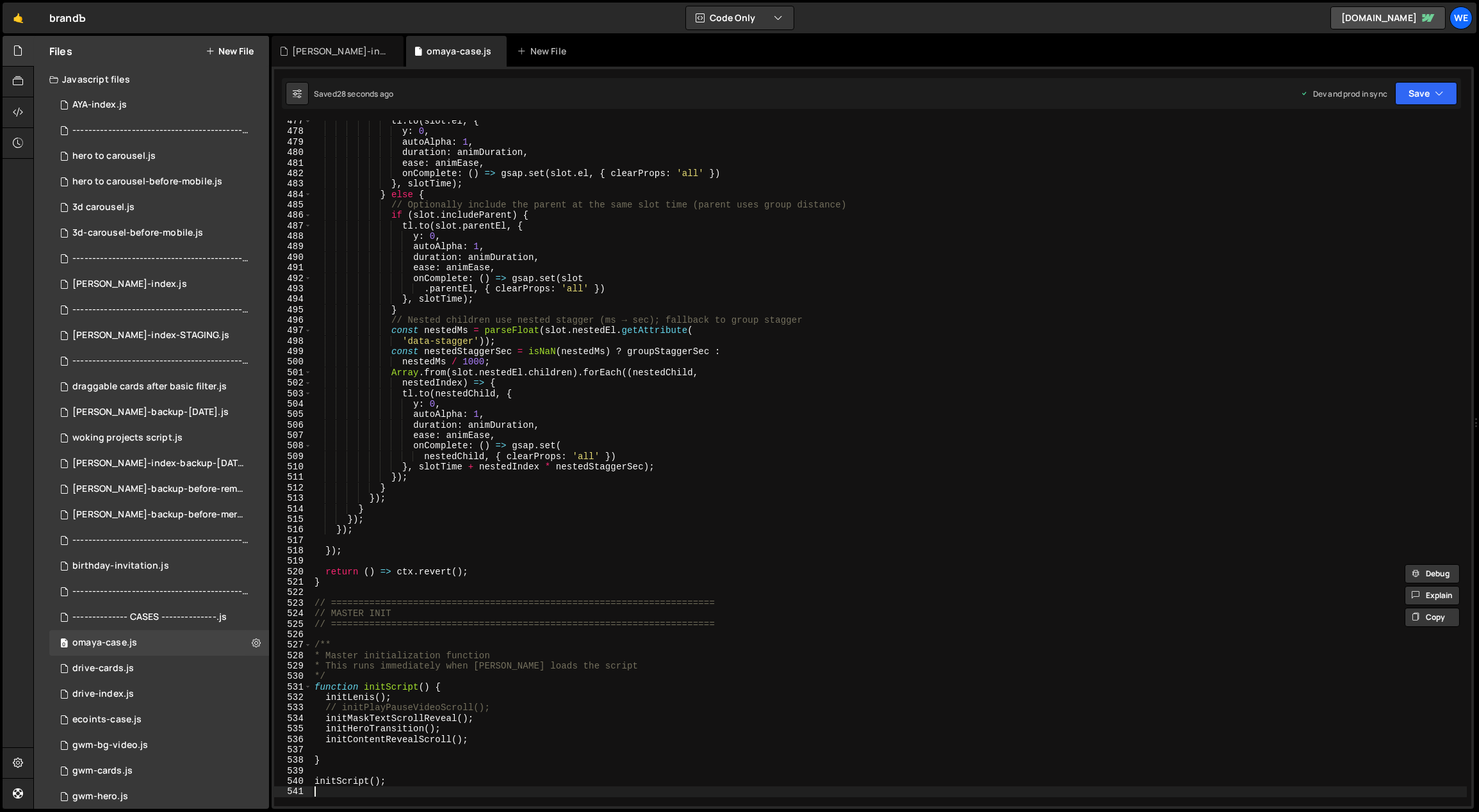
click at [475, 736] on div "tl . to ( slot . el , { y : 0 , autoAlpha : 1 , duration : animDuration , ease …" at bounding box center [889, 469] width 1155 height 708
paste textarea "initBunnyPlayerBackground()"
type textarea "initContentRevealScroll();"
paste textarea "initBunnyPlayerBackground()"
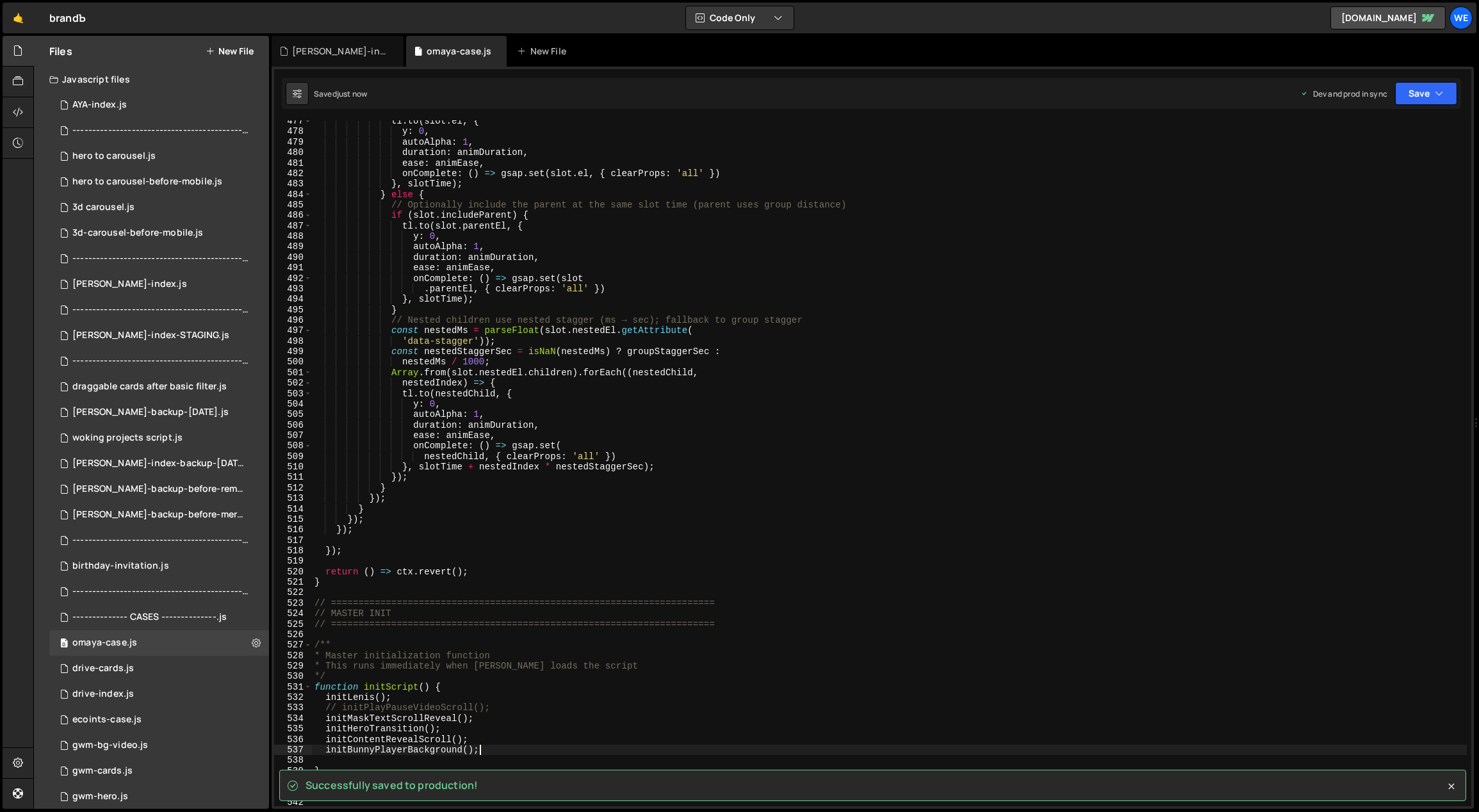
type textarea "initBunnyPlayerBackground();"
